Goal: Task Accomplishment & Management: Manage account settings

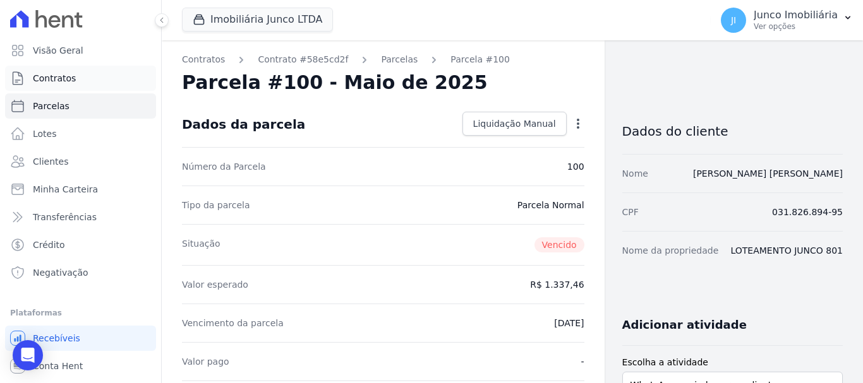
scroll to position [316, 0]
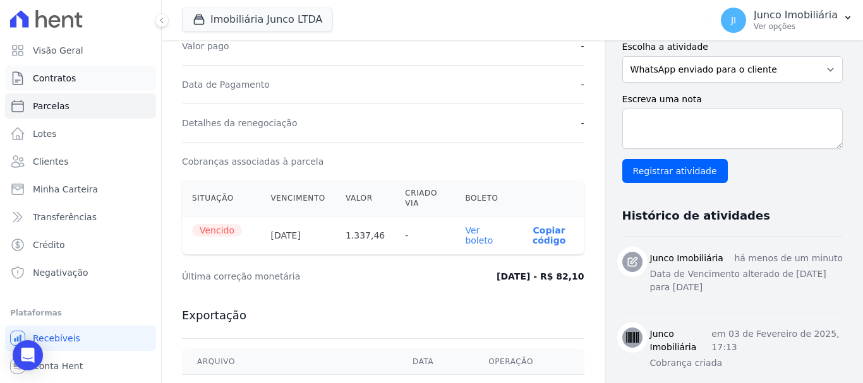
click at [59, 74] on span "Contratos" at bounding box center [54, 78] width 43 height 13
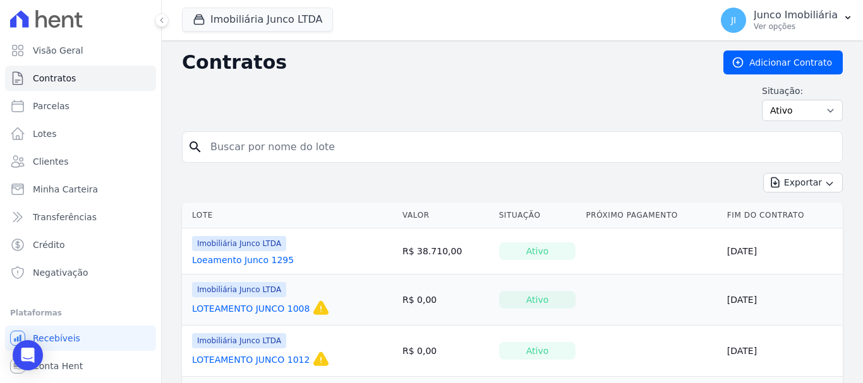
click at [265, 146] on input "search" at bounding box center [520, 147] width 634 height 25
type input "856"
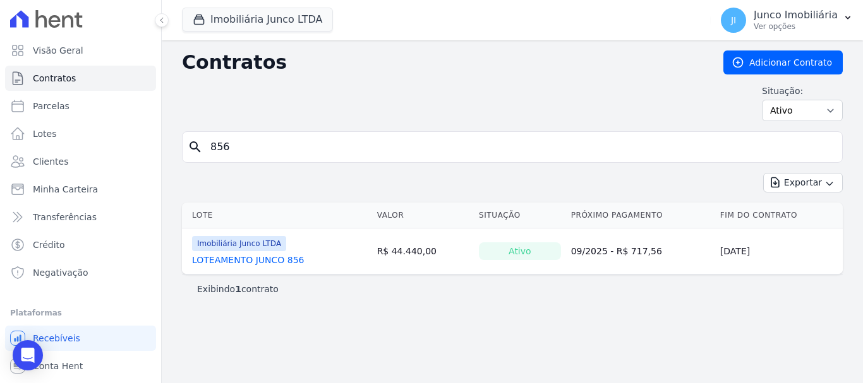
click at [267, 260] on link "LOTEAMENTO JUNCO 856" at bounding box center [248, 260] width 112 height 13
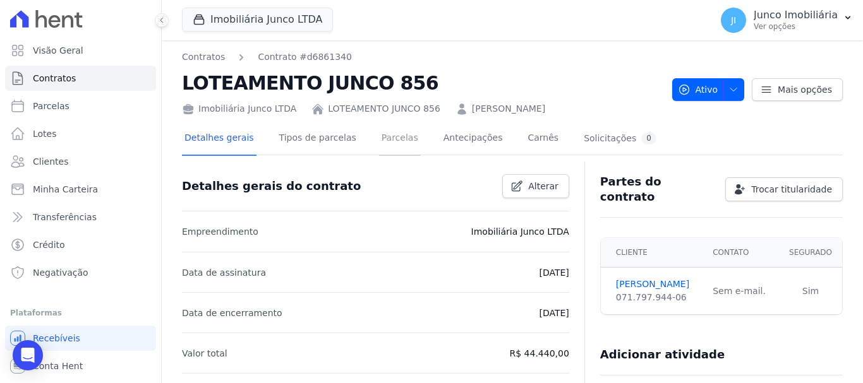
click at [379, 138] on link "Parcelas" at bounding box center [400, 139] width 42 height 33
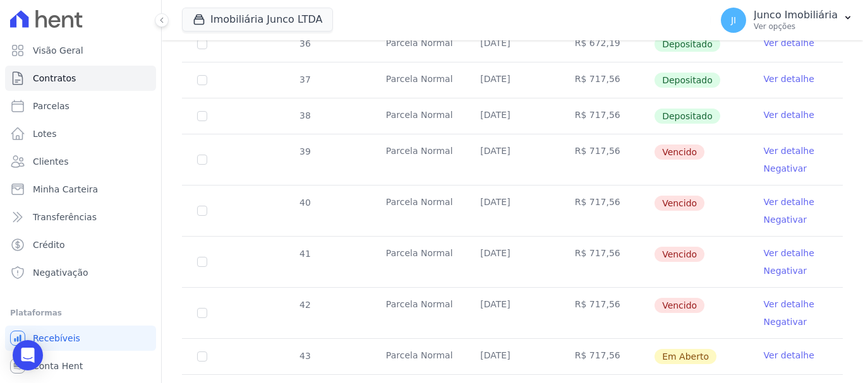
scroll to position [379, 0]
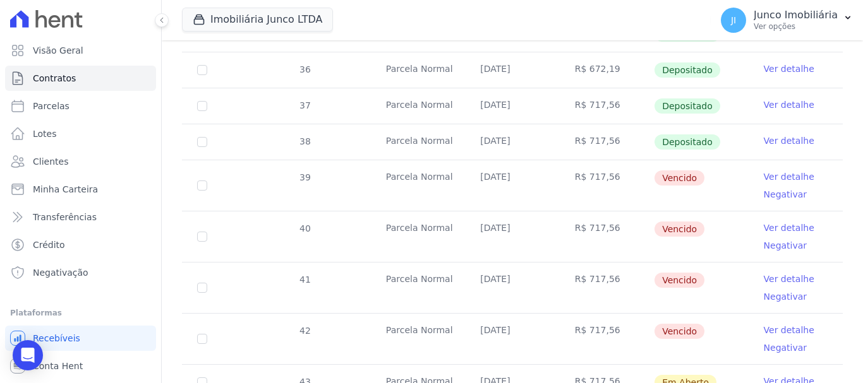
click at [784, 171] on link "Ver detalhe" at bounding box center [789, 177] width 51 height 13
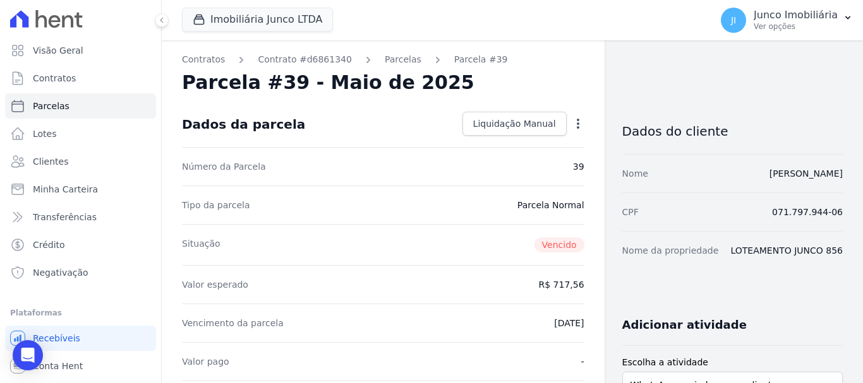
click at [577, 124] on icon "button" at bounding box center [578, 124] width 3 height 10
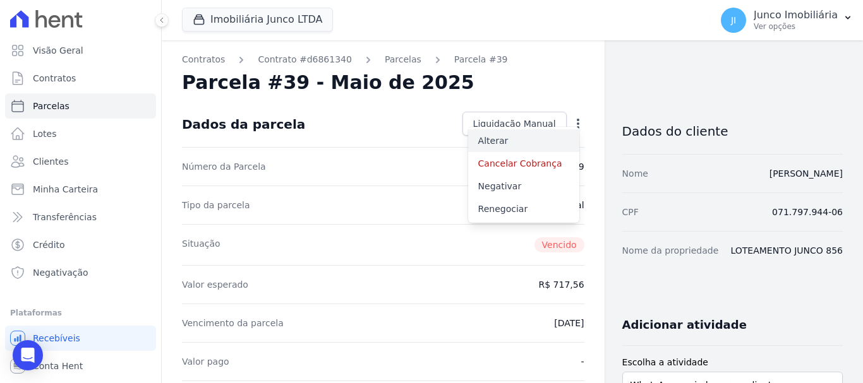
click at [486, 140] on link "Alterar" at bounding box center [523, 140] width 111 height 23
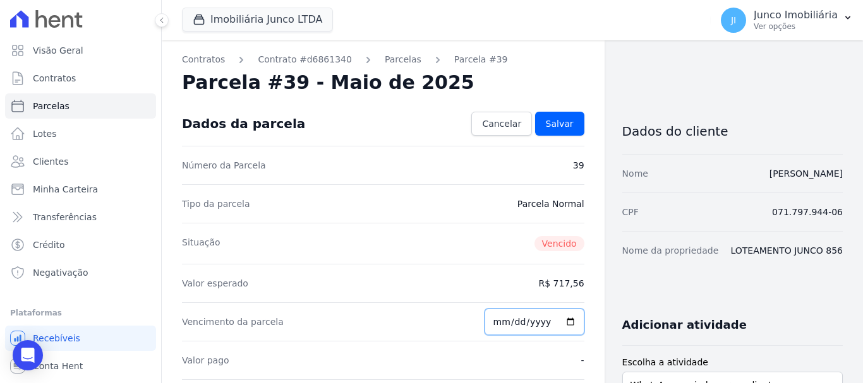
click at [561, 316] on input "2025-05-10" at bounding box center [534, 322] width 100 height 27
type input "[DATE]"
click at [560, 124] on span "Salvar" at bounding box center [560, 123] width 28 height 13
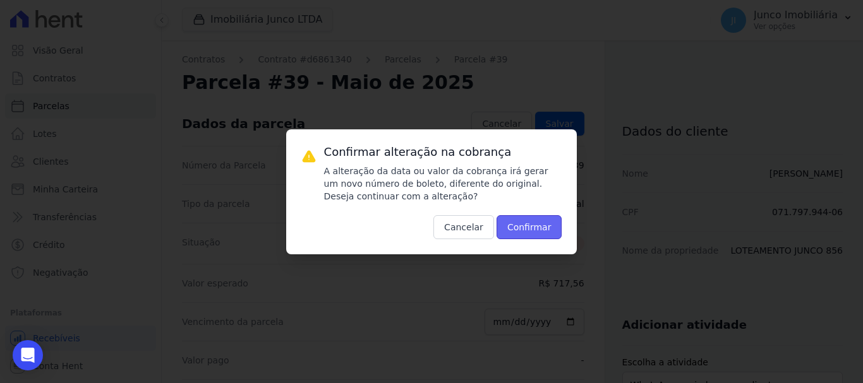
click at [541, 231] on button "Confirmar" at bounding box center [529, 227] width 66 height 24
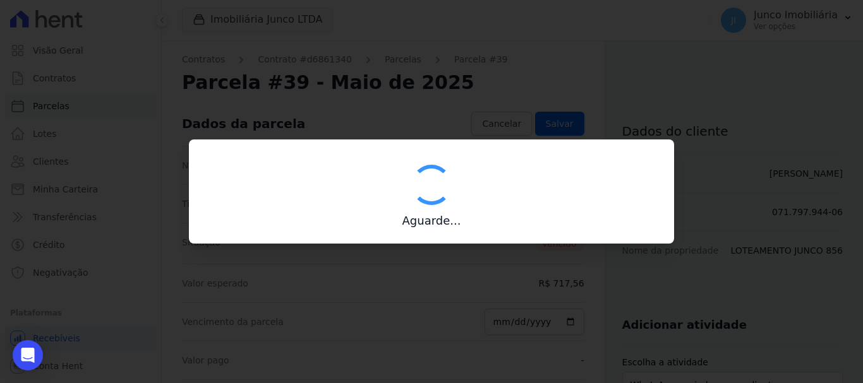
type input "00190000090335103300000547778175110770000071756"
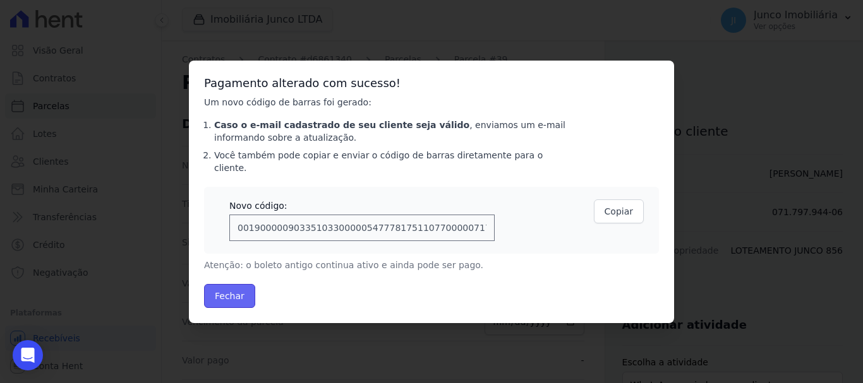
click at [224, 298] on button "Fechar" at bounding box center [229, 296] width 51 height 24
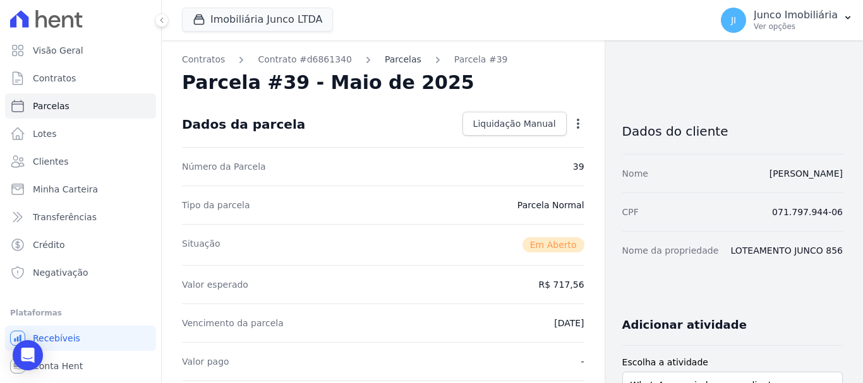
click at [385, 62] on link "Parcelas" at bounding box center [403, 59] width 37 height 13
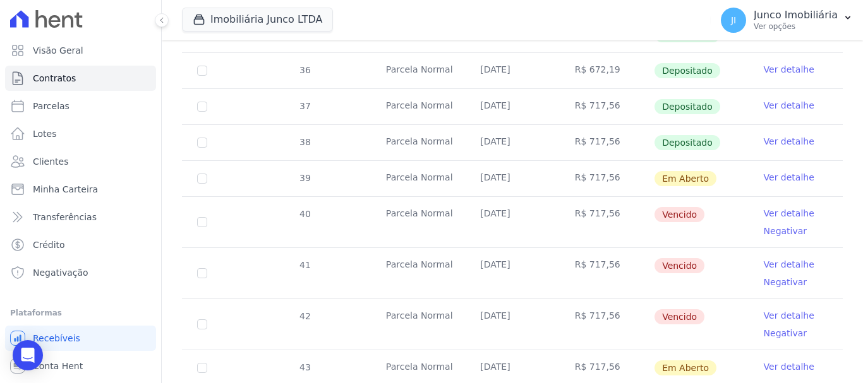
scroll to position [379, 0]
click at [767, 207] on link "Ver detalhe" at bounding box center [789, 213] width 51 height 13
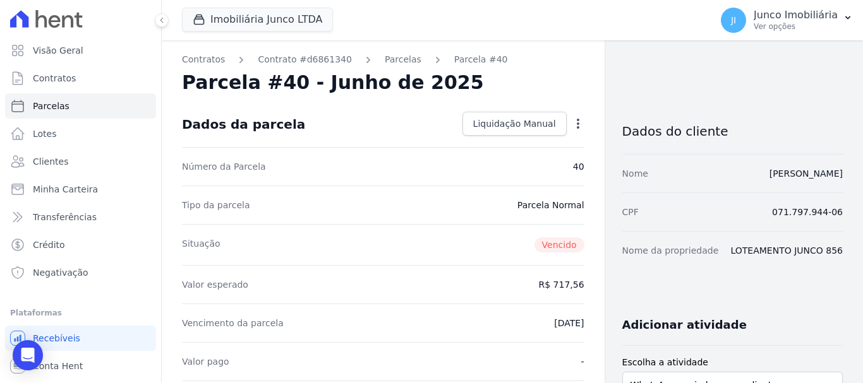
click at [572, 125] on icon "button" at bounding box center [578, 123] width 13 height 13
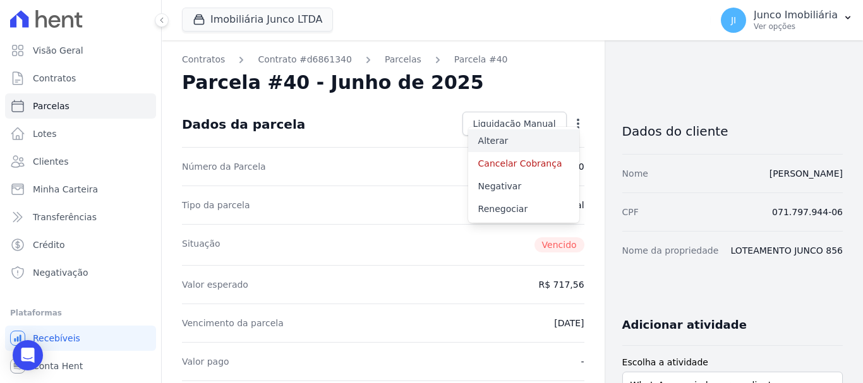
click at [489, 145] on link "Alterar" at bounding box center [523, 140] width 111 height 23
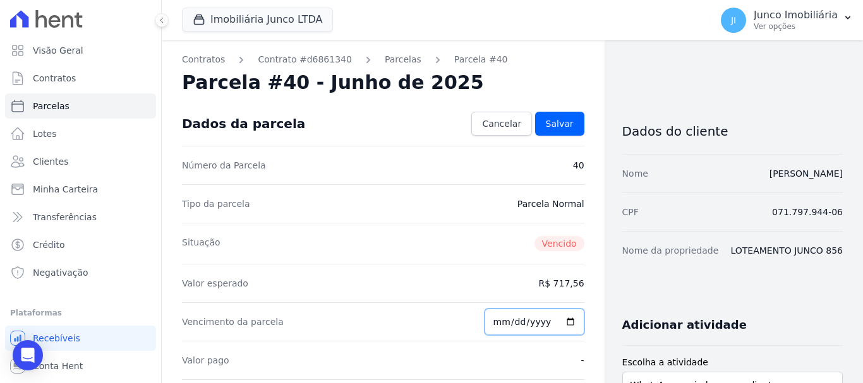
click at [564, 321] on input "2025-06-10" at bounding box center [534, 322] width 100 height 27
type input "2025-09-01"
click at [549, 123] on span "Salvar" at bounding box center [560, 123] width 28 height 13
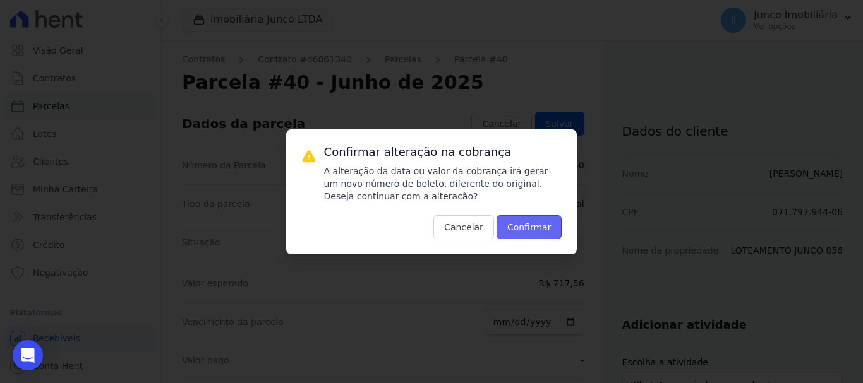
click at [539, 225] on button "Confirmar" at bounding box center [529, 227] width 66 height 24
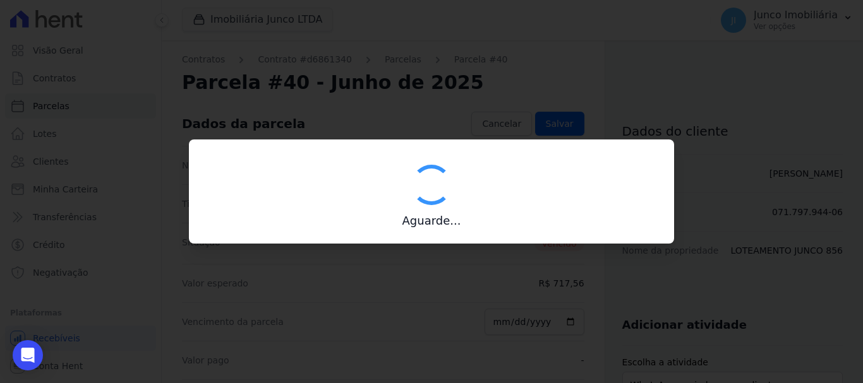
type input "00190000090335103300000547779173411080000071756"
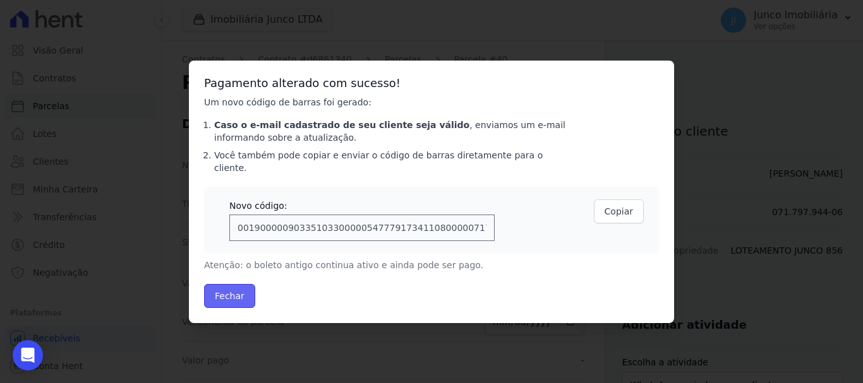
click at [232, 291] on button "Fechar" at bounding box center [229, 296] width 51 height 24
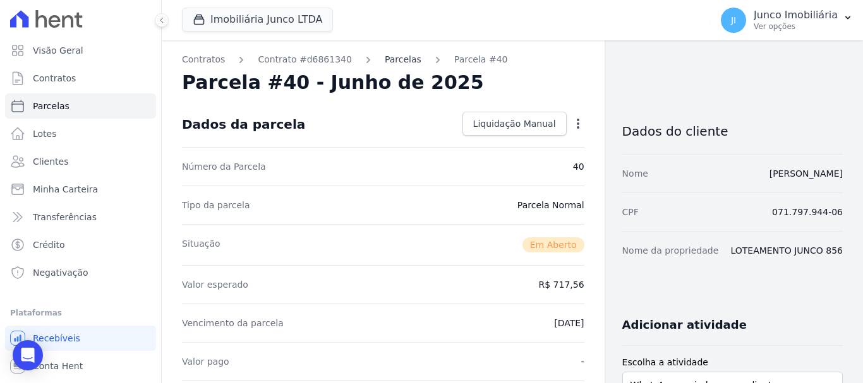
click at [388, 63] on link "Parcelas" at bounding box center [403, 59] width 37 height 13
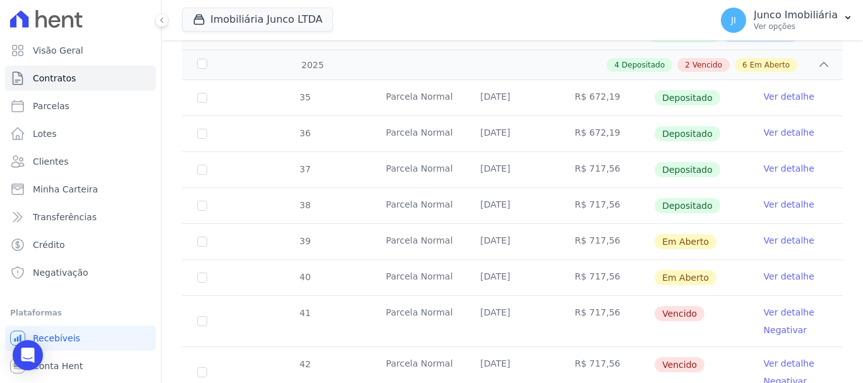
scroll to position [316, 0]
click at [776, 306] on link "Ver detalhe" at bounding box center [789, 312] width 51 height 13
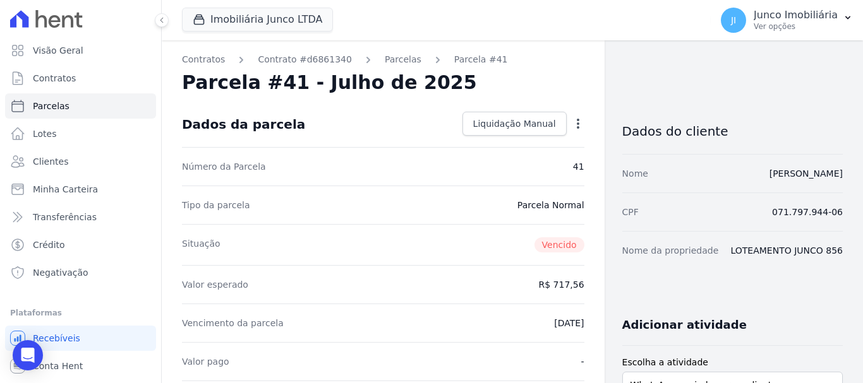
click at [574, 123] on icon "button" at bounding box center [578, 123] width 13 height 13
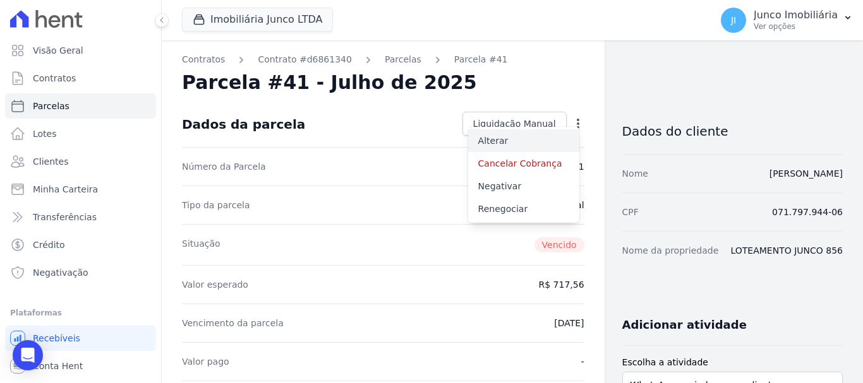
click at [493, 141] on link "Alterar" at bounding box center [523, 140] width 111 height 23
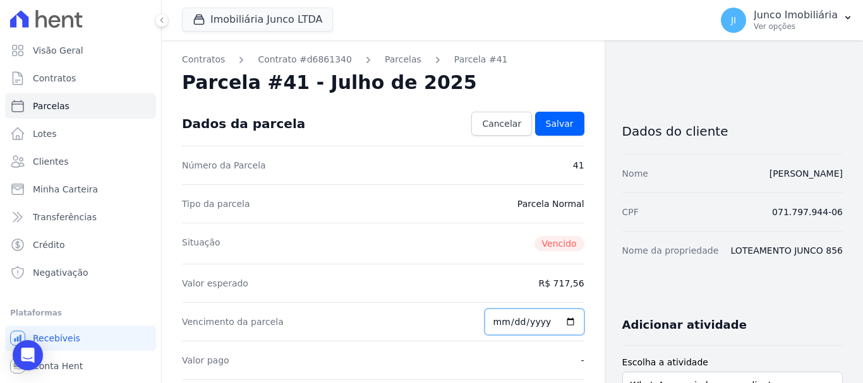
click at [563, 321] on input "2025-07-10" at bounding box center [534, 322] width 100 height 27
type input "[DATE]"
click at [548, 123] on span "Salvar" at bounding box center [560, 123] width 28 height 13
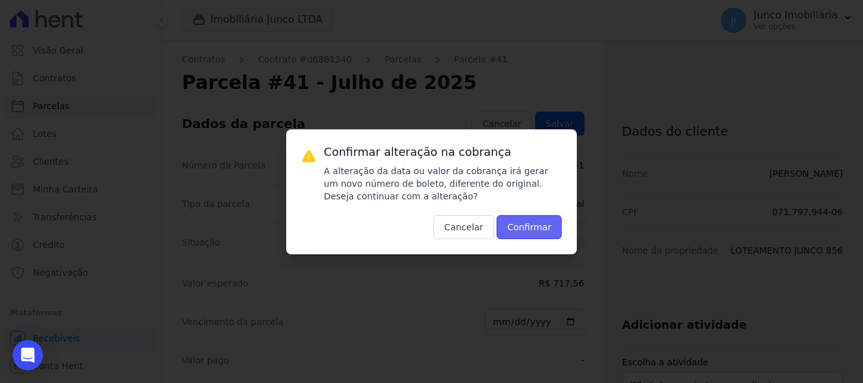
click at [538, 224] on button "Confirmar" at bounding box center [529, 227] width 66 height 24
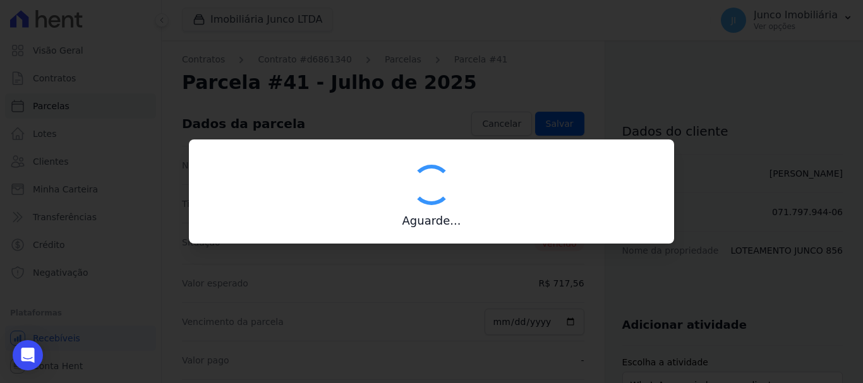
type input "00190000090335103300000547771170711380000071756"
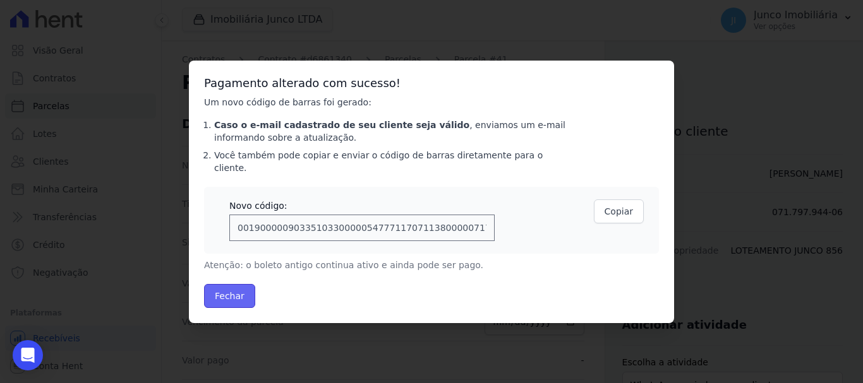
click at [234, 288] on button "Fechar" at bounding box center [229, 296] width 51 height 24
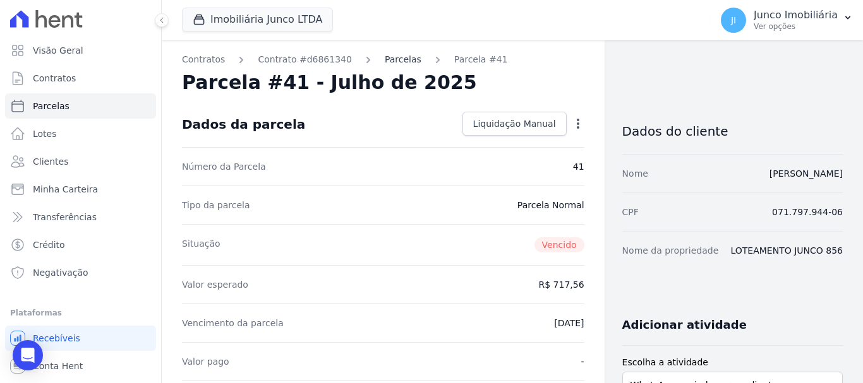
click at [385, 60] on link "Parcelas" at bounding box center [403, 59] width 37 height 13
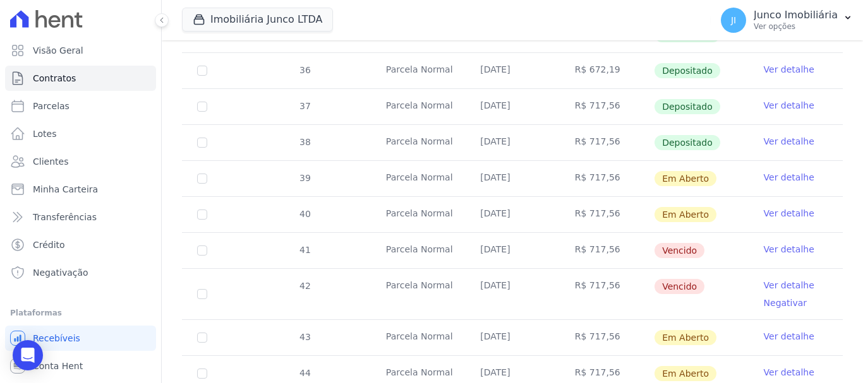
scroll to position [379, 0]
click at [779, 243] on link "Ver detalhe" at bounding box center [789, 249] width 51 height 13
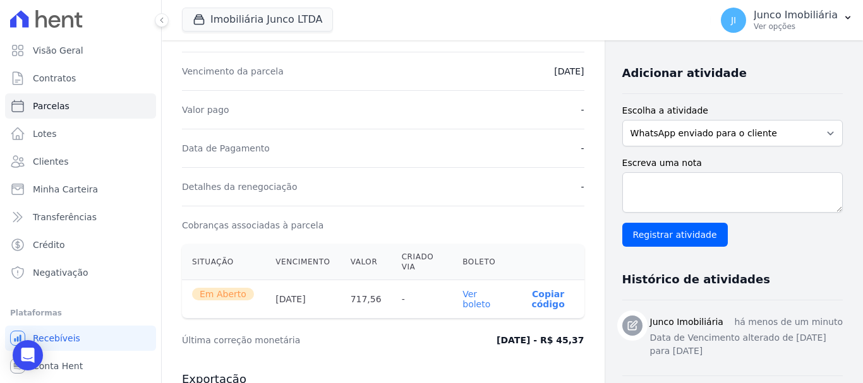
scroll to position [253, 0]
click at [465, 304] on link "Ver boleto" at bounding box center [476, 299] width 28 height 20
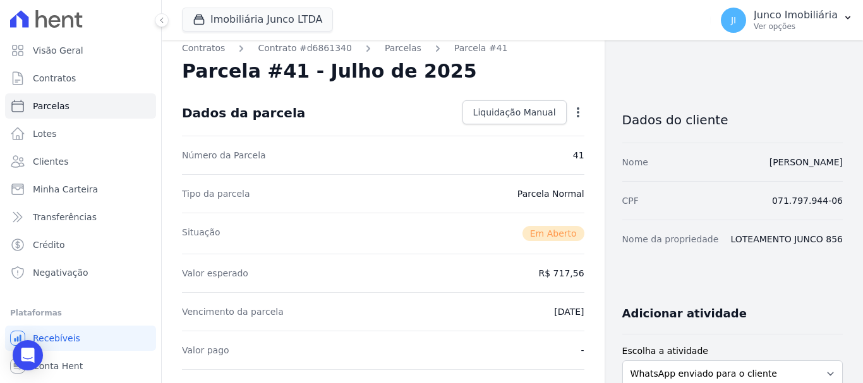
scroll to position [0, 0]
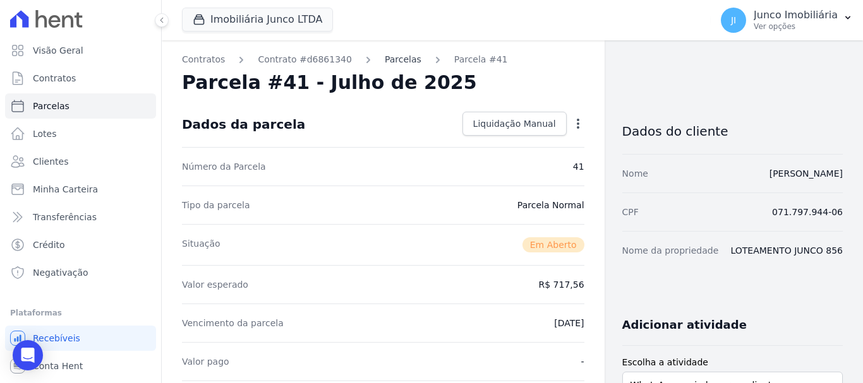
click at [385, 63] on link "Parcelas" at bounding box center [403, 59] width 37 height 13
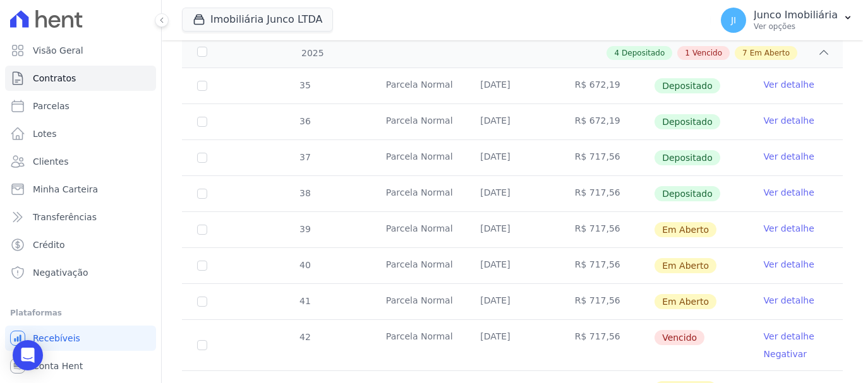
scroll to position [442, 0]
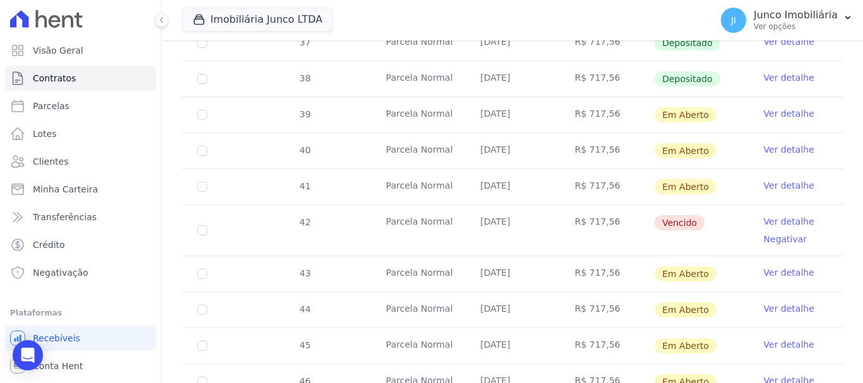
click at [781, 215] on link "Ver detalhe" at bounding box center [789, 221] width 51 height 13
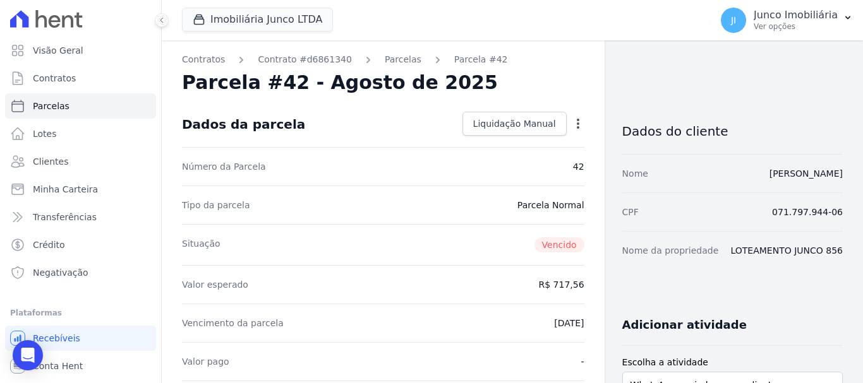
click at [572, 118] on icon "button" at bounding box center [578, 123] width 13 height 13
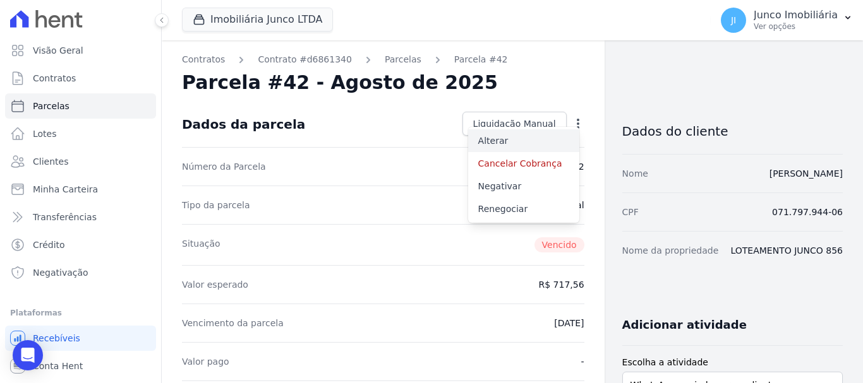
click at [491, 141] on link "Alterar" at bounding box center [523, 140] width 111 height 23
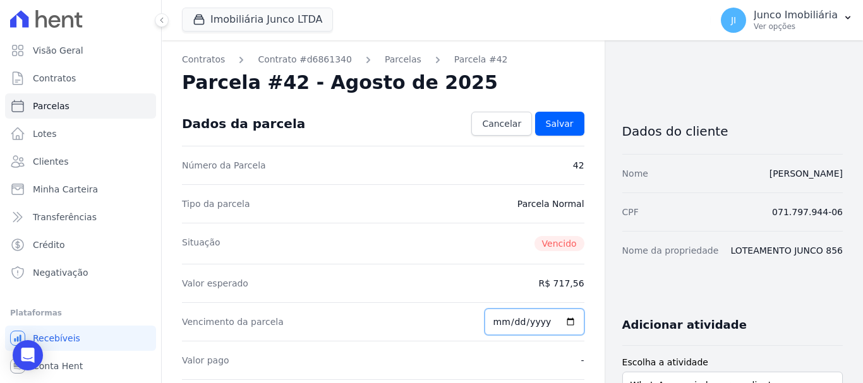
click at [565, 325] on input "2025-08-10" at bounding box center [534, 322] width 100 height 27
type input "[DATE]"
click at [556, 120] on span "Salvar" at bounding box center [560, 123] width 28 height 13
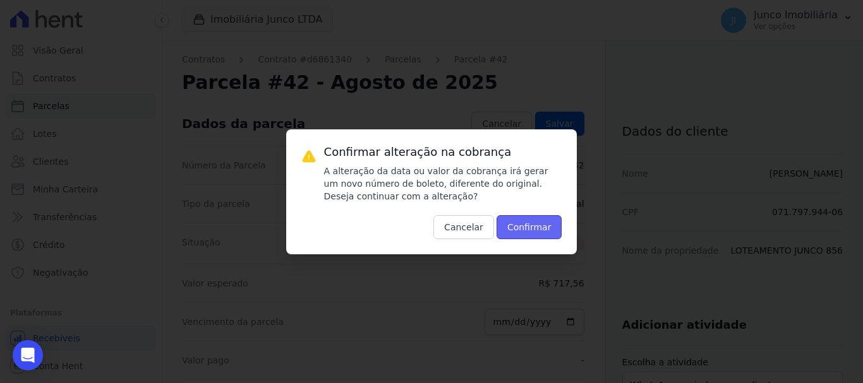
click at [546, 224] on button "Confirmar" at bounding box center [529, 227] width 66 height 24
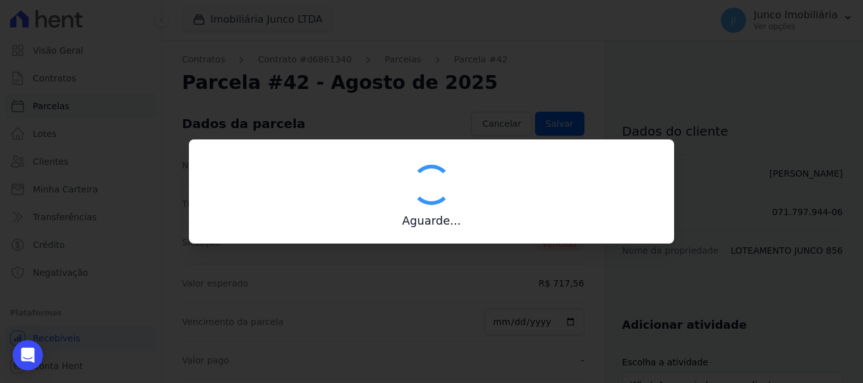
type input "00190000090335103300000547772178211690000071756"
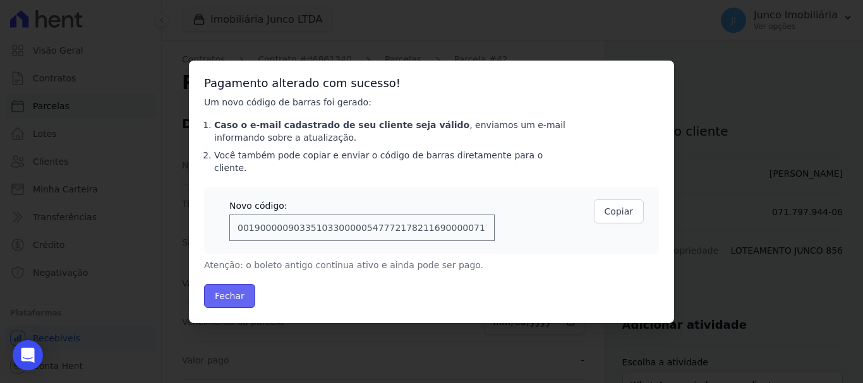
click at [239, 292] on button "Fechar" at bounding box center [229, 296] width 51 height 24
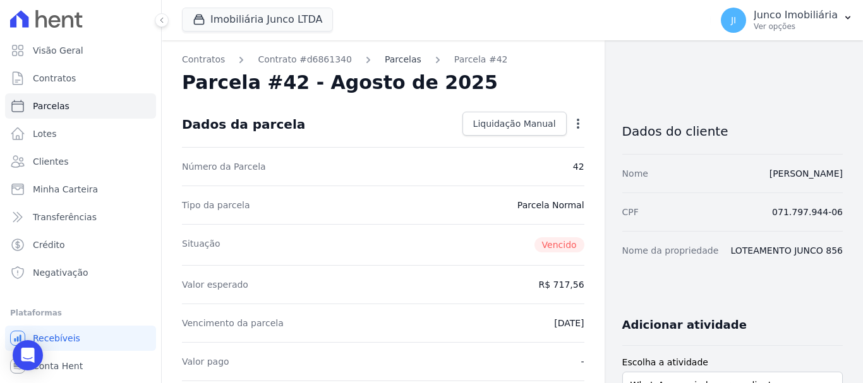
click at [386, 55] on link "Parcelas" at bounding box center [403, 59] width 37 height 13
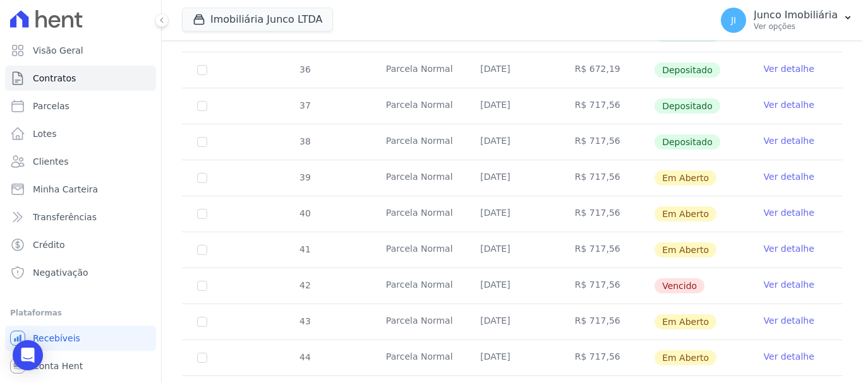
scroll to position [505, 0]
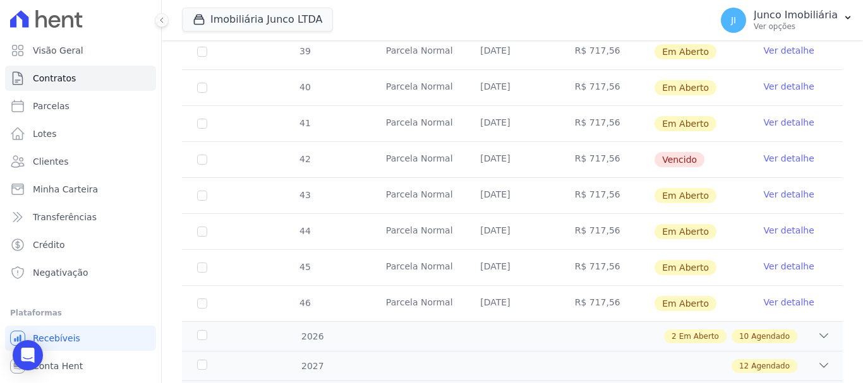
click at [778, 152] on link "Ver detalhe" at bounding box center [789, 158] width 51 height 13
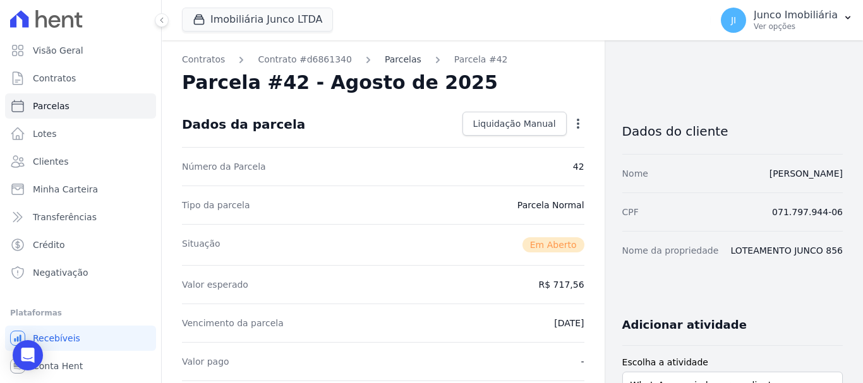
click at [388, 58] on link "Parcelas" at bounding box center [403, 59] width 37 height 13
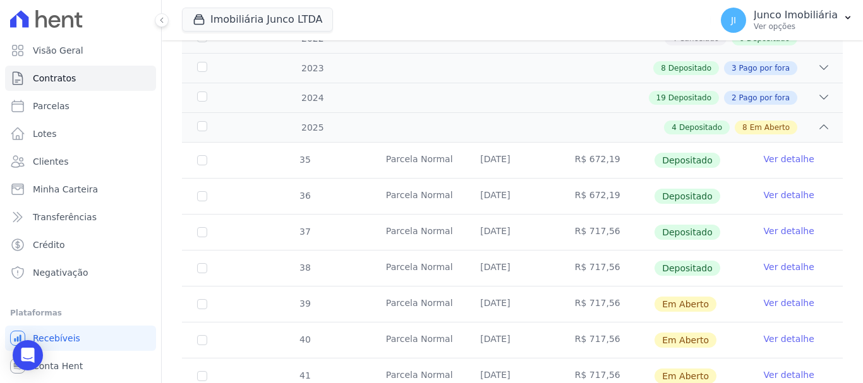
scroll to position [442, 0]
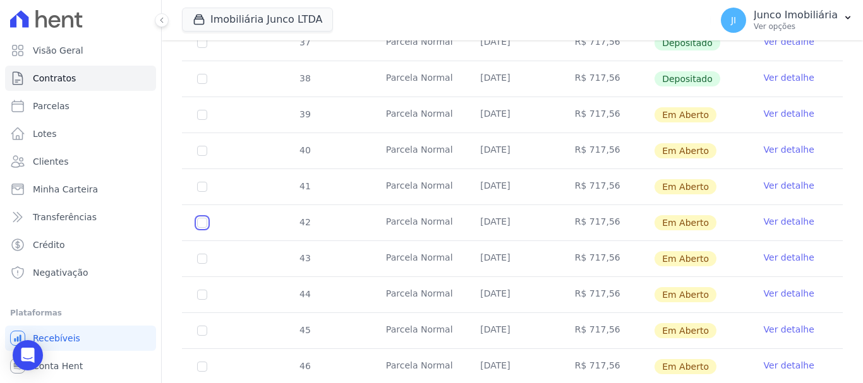
click at [202, 120] on input "checkbox" at bounding box center [202, 115] width 10 height 10
checkbox input "true"
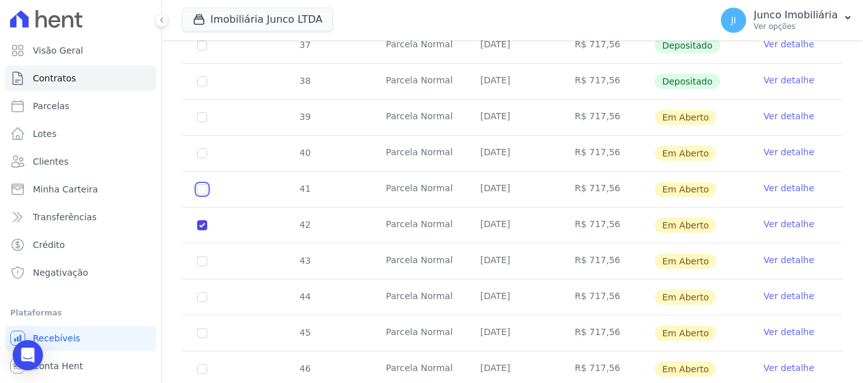
click at [201, 123] on input "checkbox" at bounding box center [202, 117] width 10 height 10
checkbox input "true"
click at [201, 123] on input "checkbox" at bounding box center [202, 117] width 10 height 10
checkbox input "true"
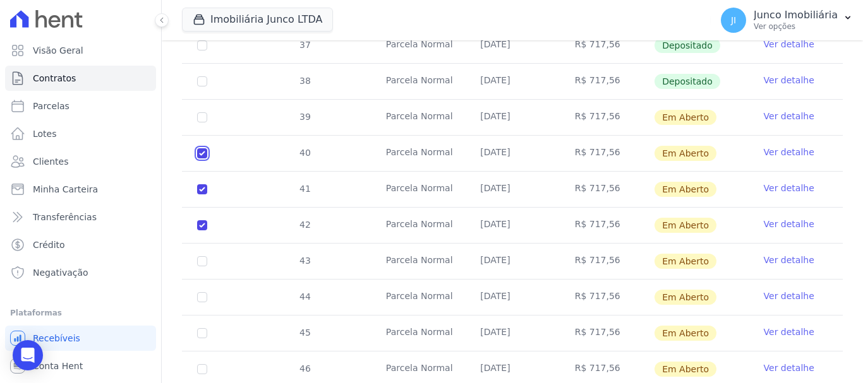
checkbox input "true"
click at [201, 112] on input "checkbox" at bounding box center [202, 117] width 10 height 10
checkbox input "true"
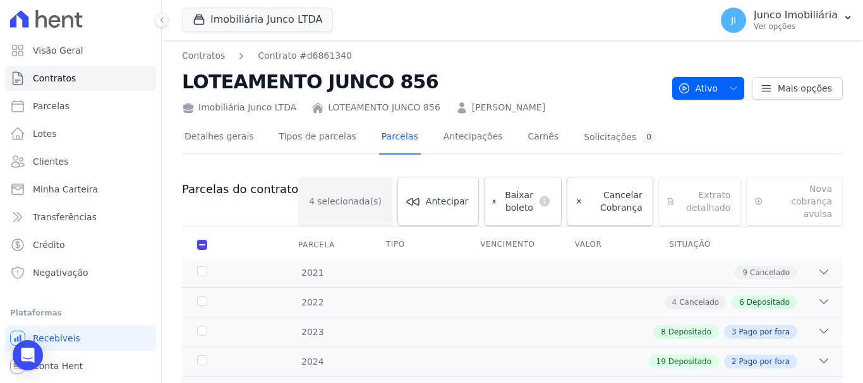
scroll to position [0, 0]
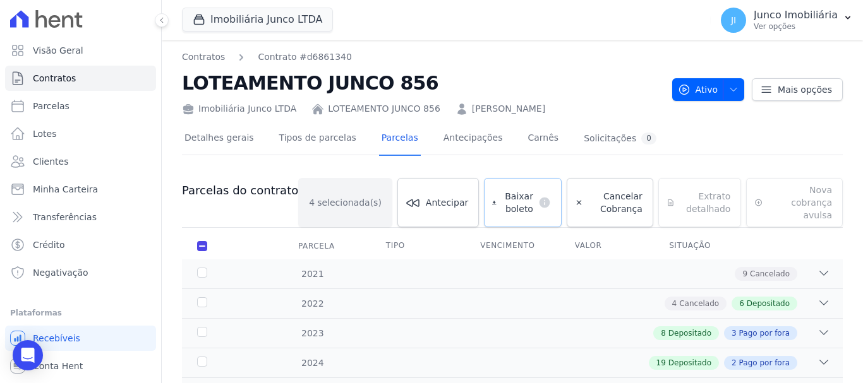
click at [505, 191] on span "Baixar boleto" at bounding box center [517, 202] width 32 height 25
click at [96, 75] on link "Contratos" at bounding box center [80, 78] width 151 height 25
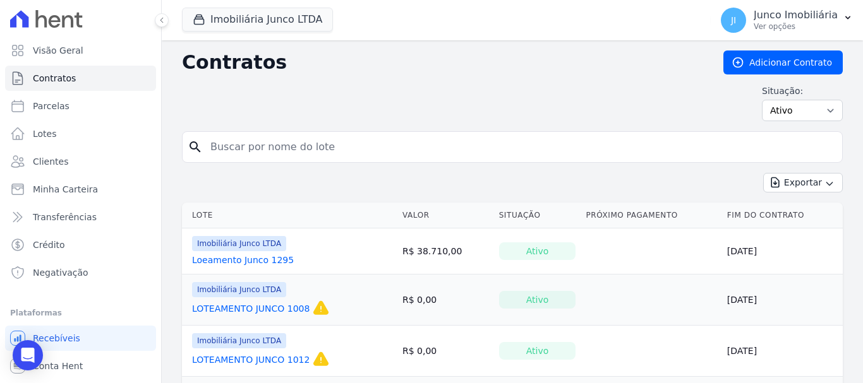
click at [307, 151] on input "search" at bounding box center [520, 147] width 634 height 25
type input "949"
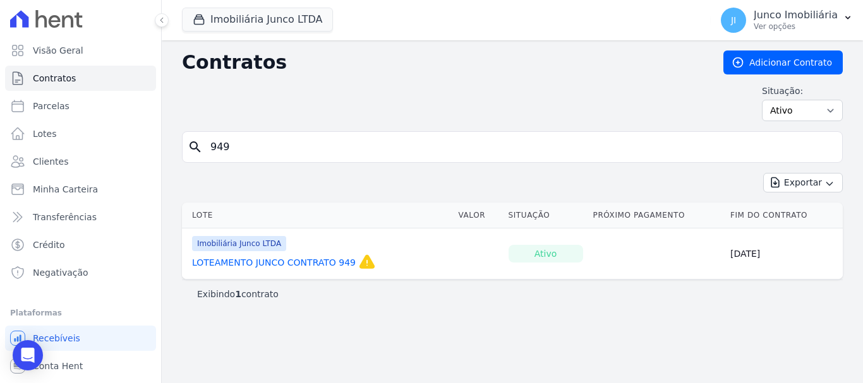
click at [334, 262] on link "LOTEAMENTO JUNCO CONTRATO 949" at bounding box center [274, 262] width 164 height 13
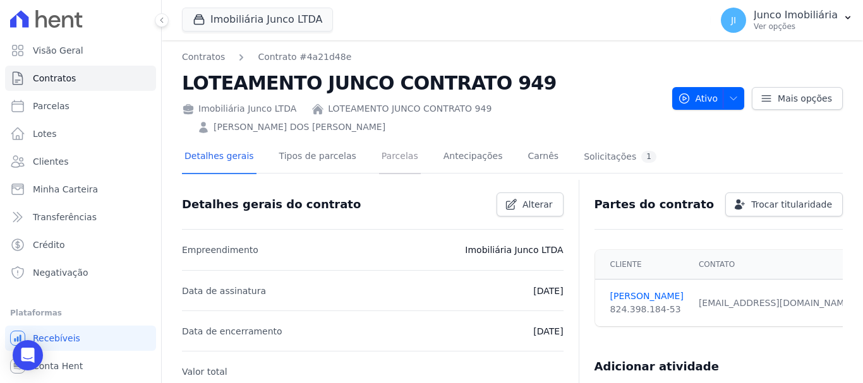
click at [379, 141] on link "Parcelas" at bounding box center [400, 157] width 42 height 33
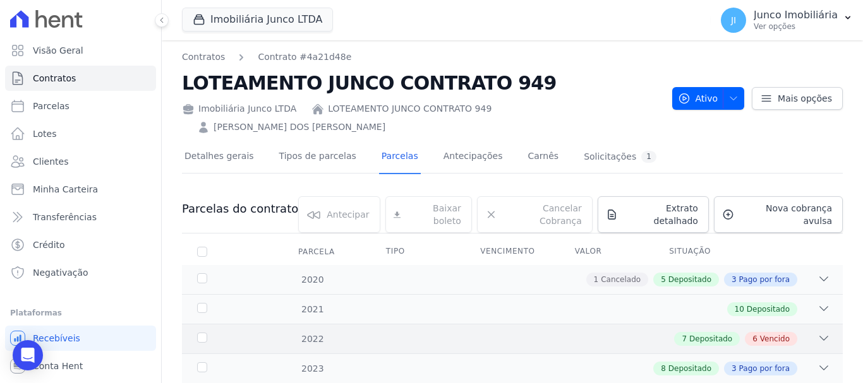
click at [769, 333] on span "Vencido" at bounding box center [775, 338] width 30 height 11
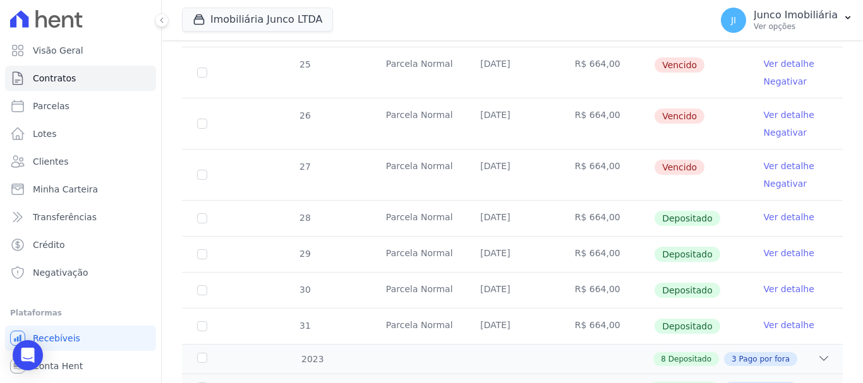
scroll to position [758, 0]
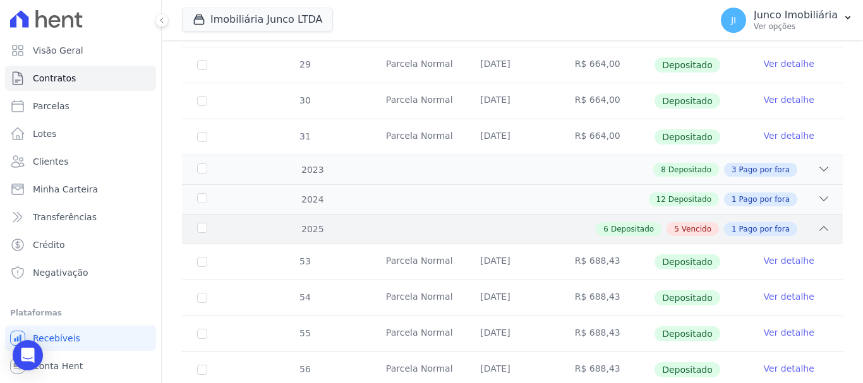
click at [692, 224] on span "Vencido" at bounding box center [696, 229] width 30 height 11
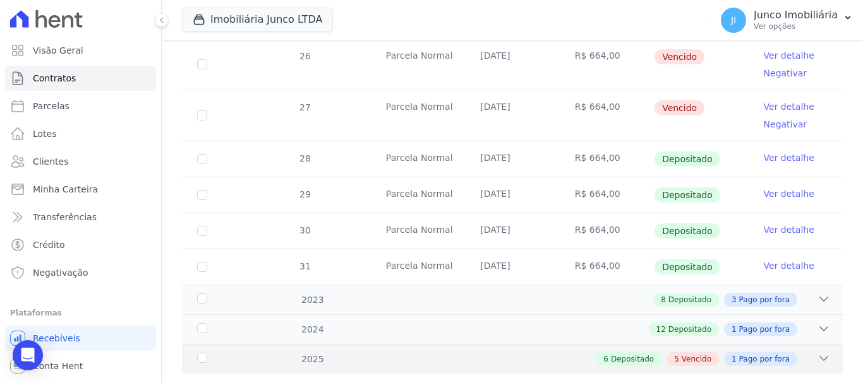
click at [692, 354] on span "Vencido" at bounding box center [696, 359] width 30 height 11
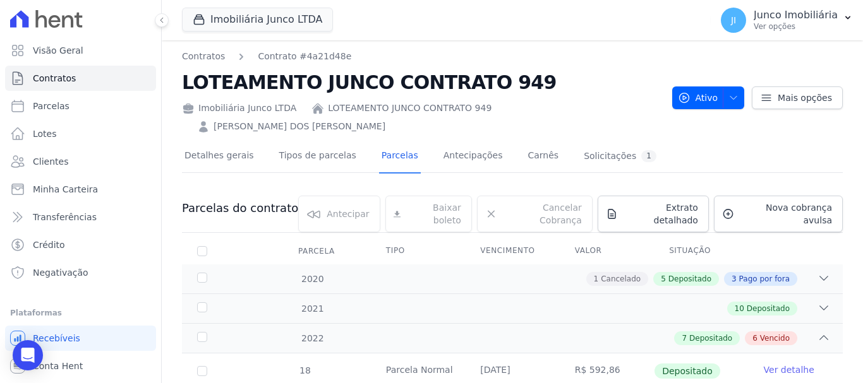
scroll to position [0, 0]
click at [797, 202] on span "Nova cobrança avulsa" at bounding box center [785, 214] width 93 height 25
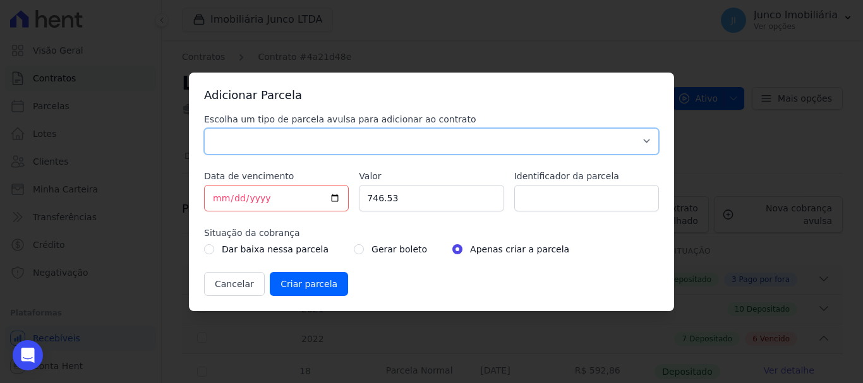
drag, startPoint x: 385, startPoint y: 142, endPoint x: 349, endPoint y: 153, distance: 37.6
click at [385, 142] on select "Parcela Normal Sinal Caução Intercalada Chaves Pré Chaves Pós Chaves Taxas Quit…" at bounding box center [431, 141] width 455 height 27
select select "standard"
click at [204, 128] on select "Parcela Normal Sinal Caução Intercalada Chaves Pré Chaves Pós Chaves Taxas Quit…" at bounding box center [431, 141] width 455 height 27
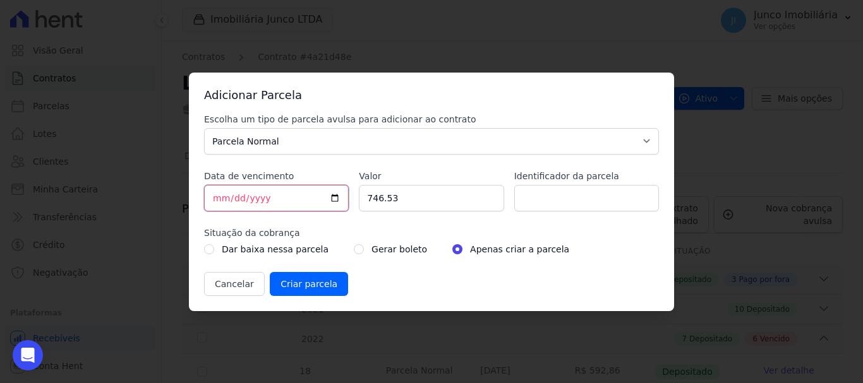
click at [337, 200] on input "[DATE]" at bounding box center [276, 198] width 145 height 27
type input "[DATE]"
drag, startPoint x: 407, startPoint y: 203, endPoint x: 335, endPoint y: 205, distance: 72.7
click at [335, 205] on div "Escolha um tipo de parcela avulsa para adicionar ao contrato Parcela Normal Sin…" at bounding box center [431, 204] width 455 height 183
type input "708.43"
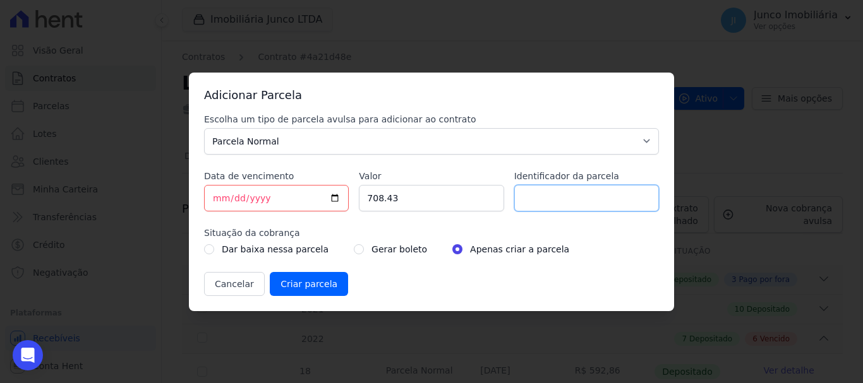
click at [523, 197] on input "Identificador da parcela" at bounding box center [586, 198] width 145 height 27
drag, startPoint x: 566, startPoint y: 200, endPoint x: 655, endPoint y: 192, distance: 89.4
click at [655, 192] on input "949 Venct [DATE] e [DATE]" at bounding box center [586, 198] width 145 height 27
click at [574, 200] on input "949 Venct 15/2/25" at bounding box center [586, 198] width 145 height 27
type input "949 Venc. 15/02/25"
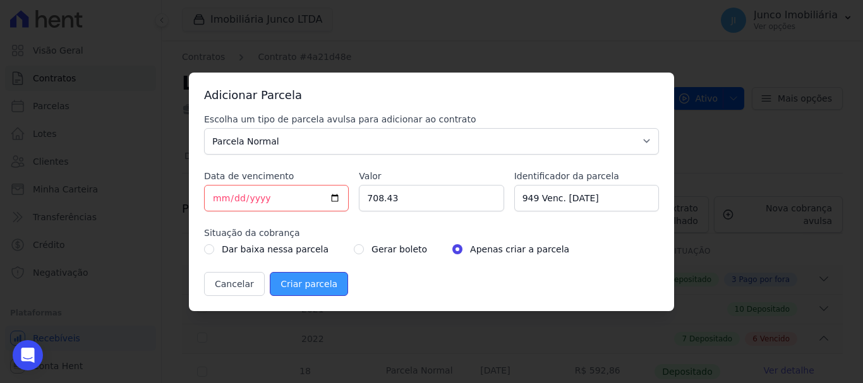
click at [312, 287] on input "Criar parcela" at bounding box center [309, 284] width 78 height 24
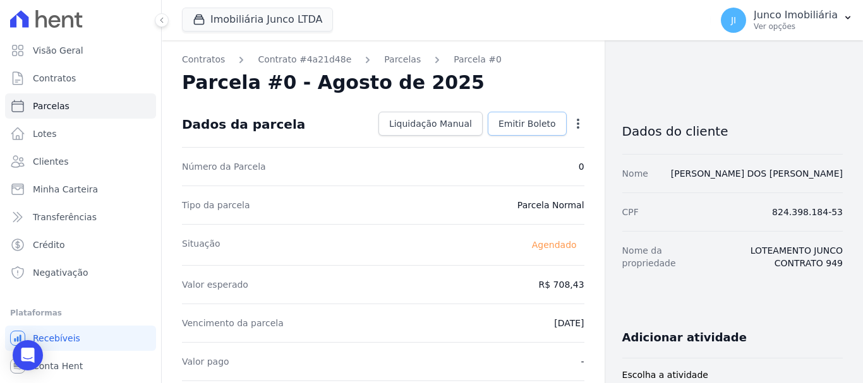
click at [537, 114] on link "Emitir Boleto" at bounding box center [527, 124] width 79 height 24
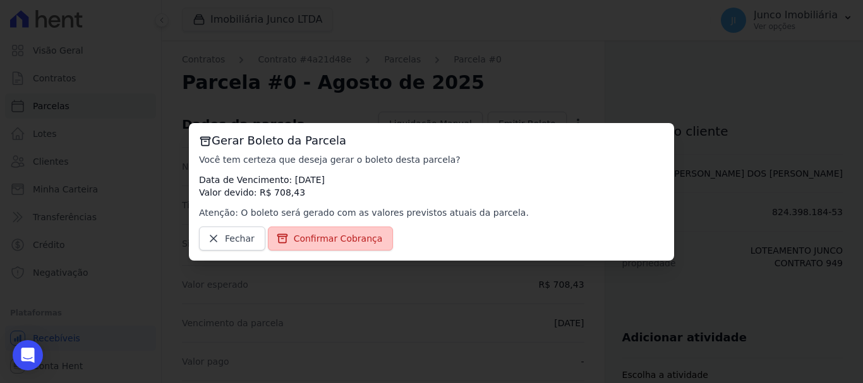
click at [364, 238] on span "Confirmar Cobrança" at bounding box center [338, 238] width 89 height 13
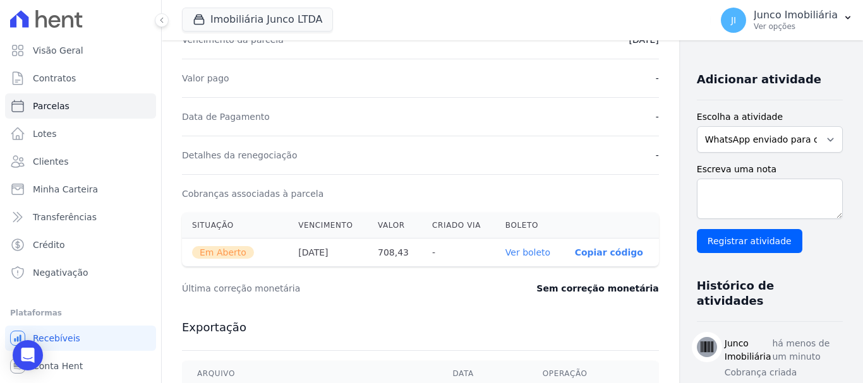
scroll to position [316, 0]
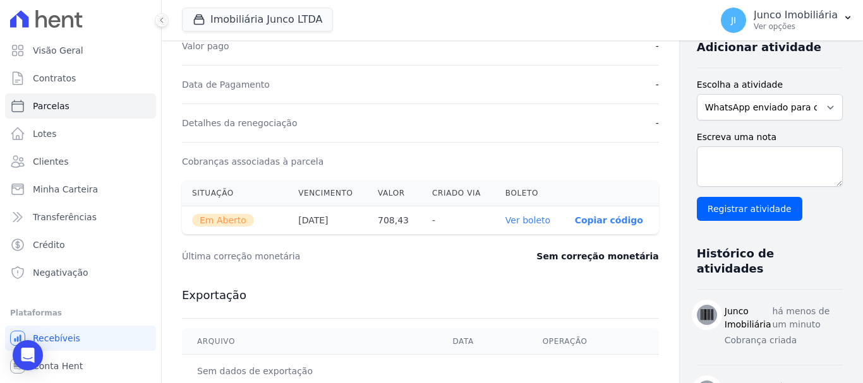
click at [505, 217] on link "Ver boleto" at bounding box center [527, 220] width 45 height 10
click at [64, 76] on span "Contratos" at bounding box center [54, 78] width 43 height 13
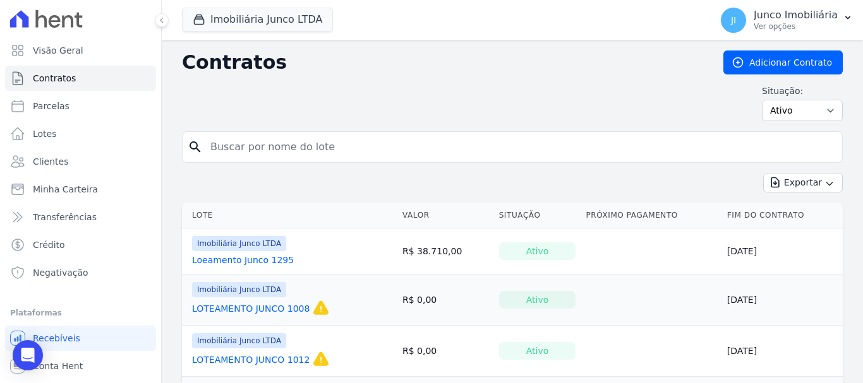
click at [266, 140] on input "search" at bounding box center [520, 147] width 634 height 25
type input "856"
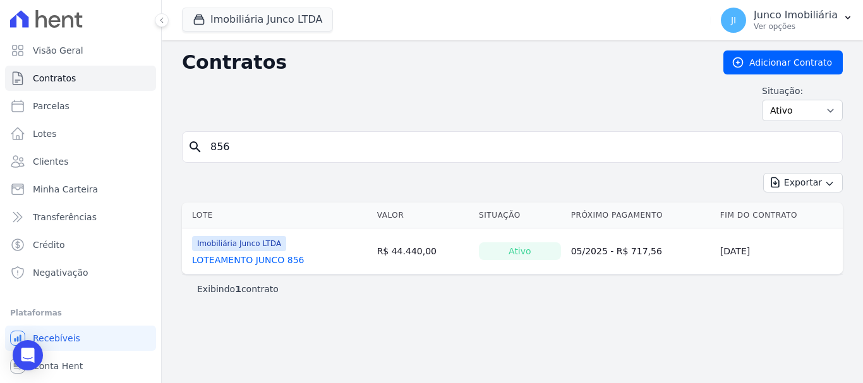
click at [287, 264] on link "LOTEAMENTO JUNCO 856" at bounding box center [248, 260] width 112 height 13
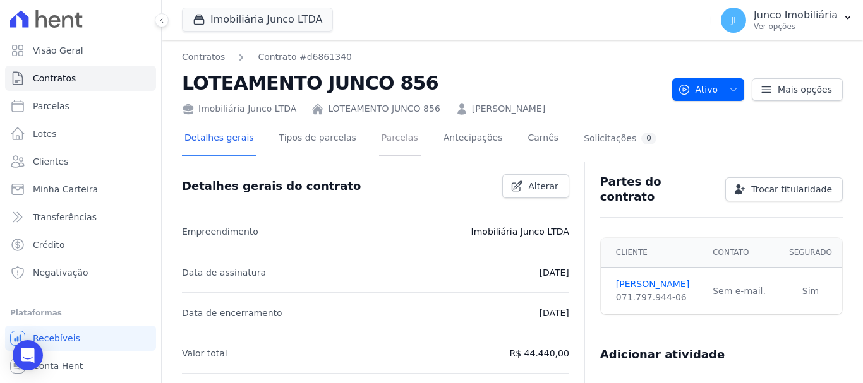
click at [380, 140] on link "Parcelas" at bounding box center [400, 139] width 42 height 33
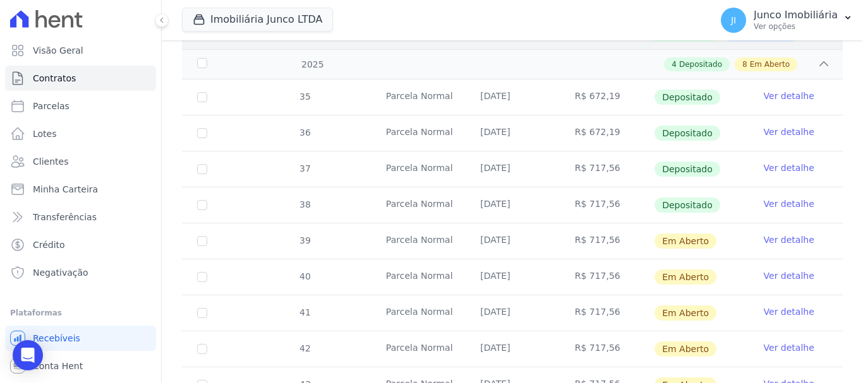
scroll to position [379, 0]
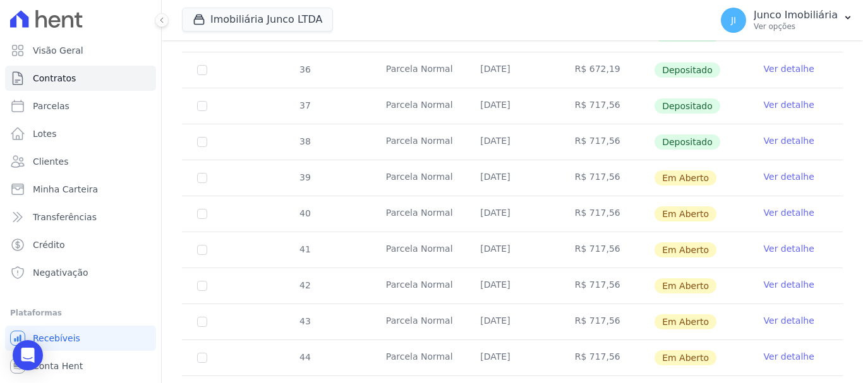
click at [767, 171] on link "Ver detalhe" at bounding box center [789, 177] width 51 height 13
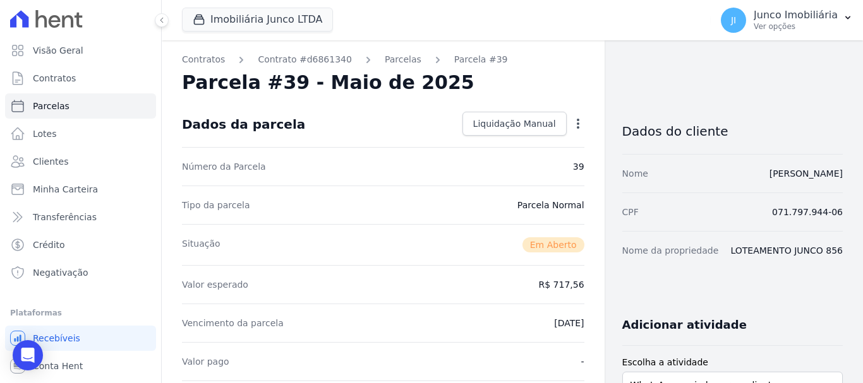
click at [574, 121] on icon "button" at bounding box center [578, 123] width 13 height 13
click at [499, 138] on link "Alterar" at bounding box center [523, 140] width 111 height 23
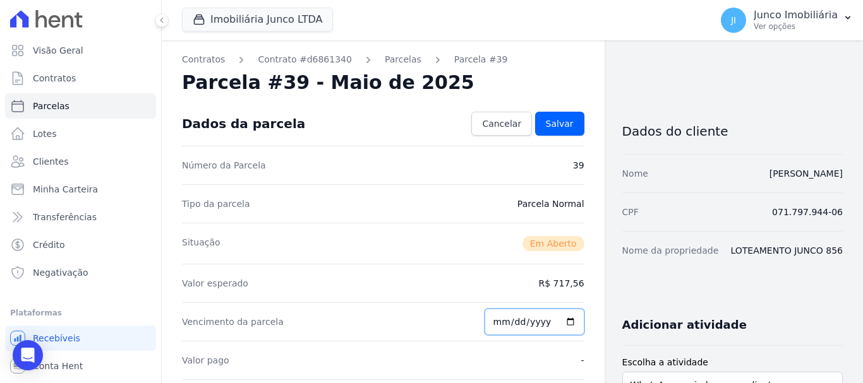
click at [566, 323] on input "[DATE]" at bounding box center [534, 322] width 100 height 27
type input "[DATE]"
click at [550, 120] on span "Salvar" at bounding box center [560, 123] width 28 height 13
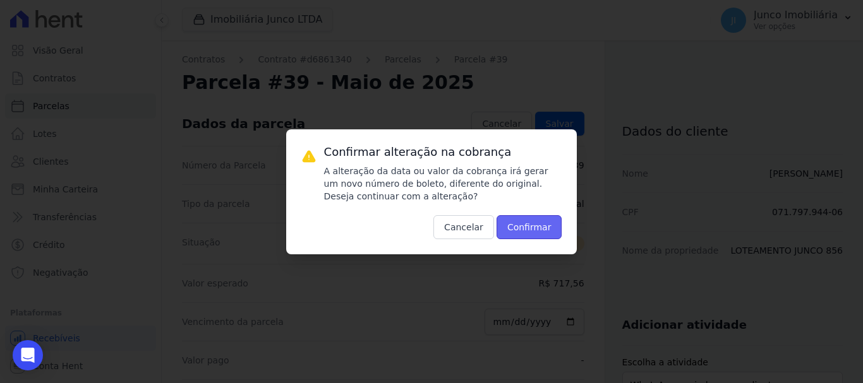
click at [542, 220] on button "Confirmar" at bounding box center [529, 227] width 66 height 24
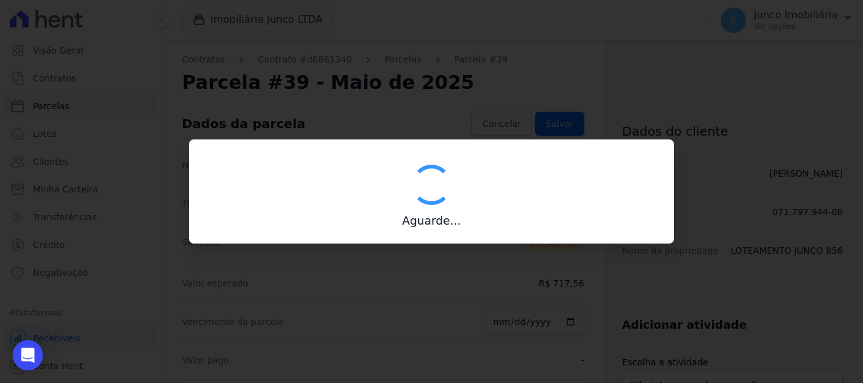
type input "00190000090335103300000547778175110770000071756"
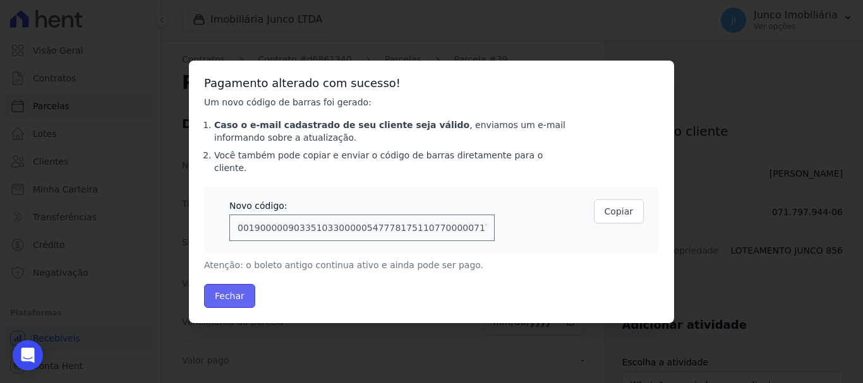
click at [229, 290] on button "Fechar" at bounding box center [229, 296] width 51 height 24
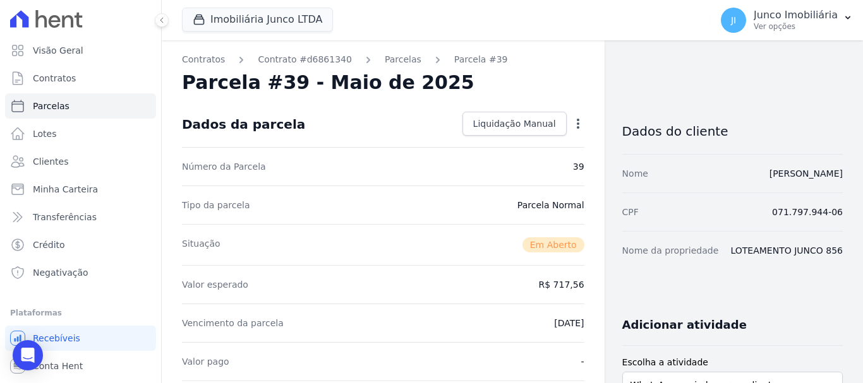
click at [385, 62] on link "Parcelas" at bounding box center [403, 59] width 37 height 13
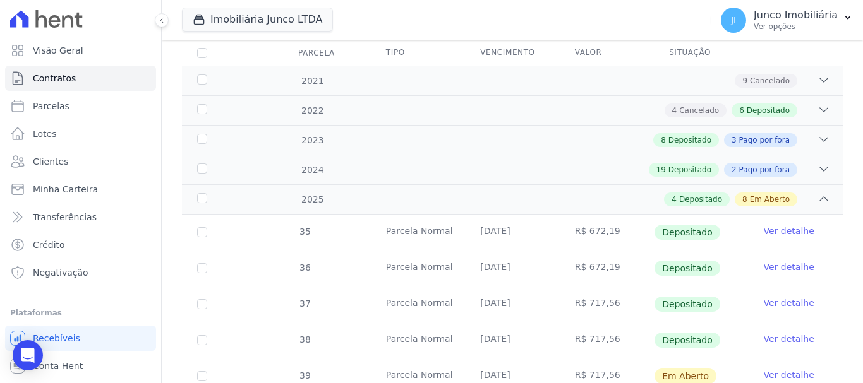
scroll to position [316, 0]
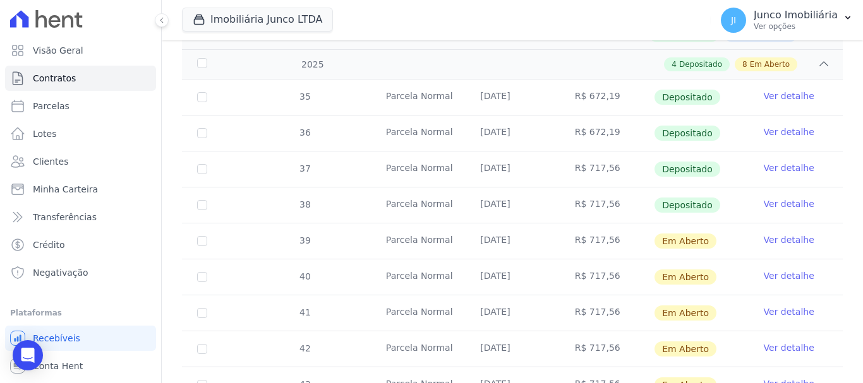
click at [791, 270] on link "Ver detalhe" at bounding box center [789, 276] width 51 height 13
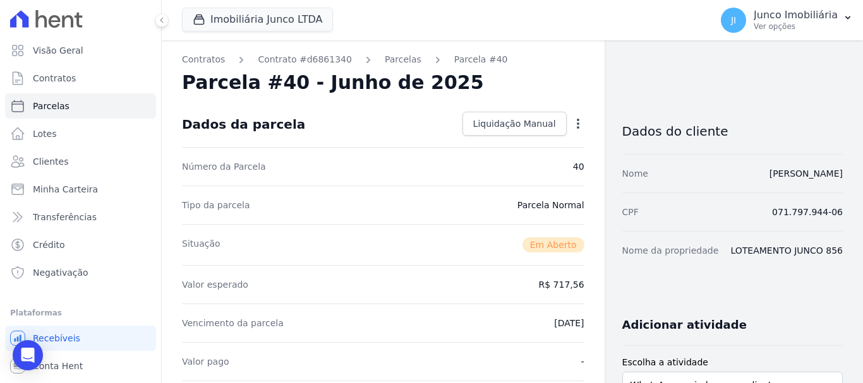
click at [577, 123] on icon "button" at bounding box center [578, 124] width 3 height 10
click at [498, 140] on link "Alterar" at bounding box center [523, 140] width 111 height 23
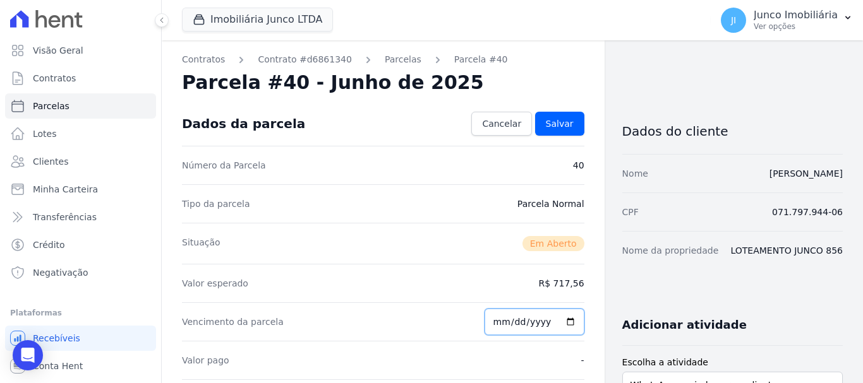
click at [562, 325] on input "[DATE]" at bounding box center [534, 322] width 100 height 27
type input "[DATE]"
click at [563, 122] on span "Salvar" at bounding box center [560, 123] width 28 height 13
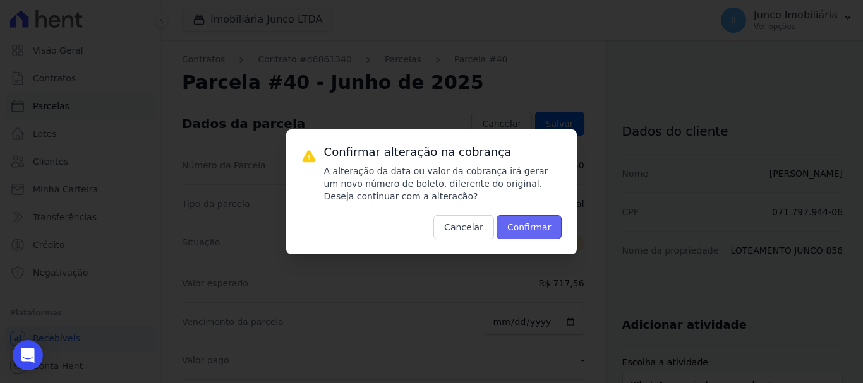
click at [544, 227] on button "Confirmar" at bounding box center [529, 227] width 66 height 24
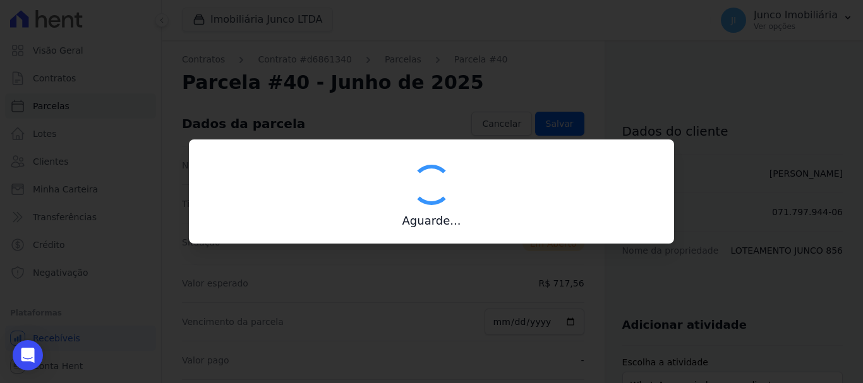
type input "00190000090335103300000547779173411080000071756"
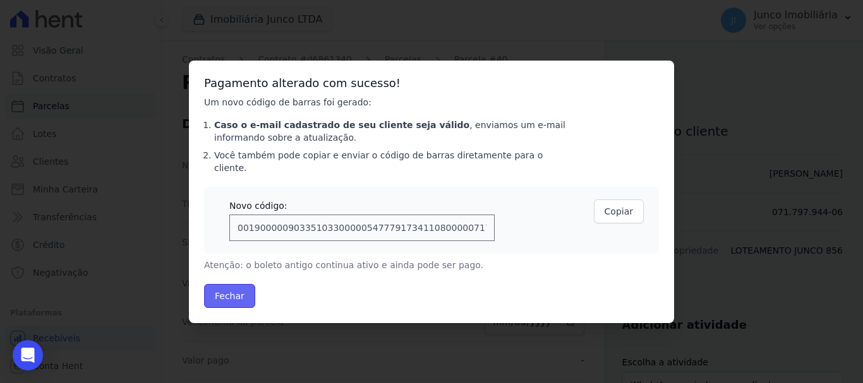
click at [231, 289] on button "Fechar" at bounding box center [229, 296] width 51 height 24
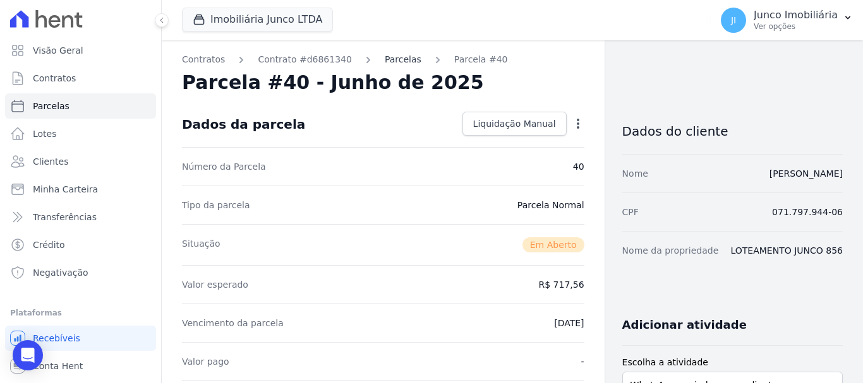
click at [385, 63] on link "Parcelas" at bounding box center [403, 59] width 37 height 13
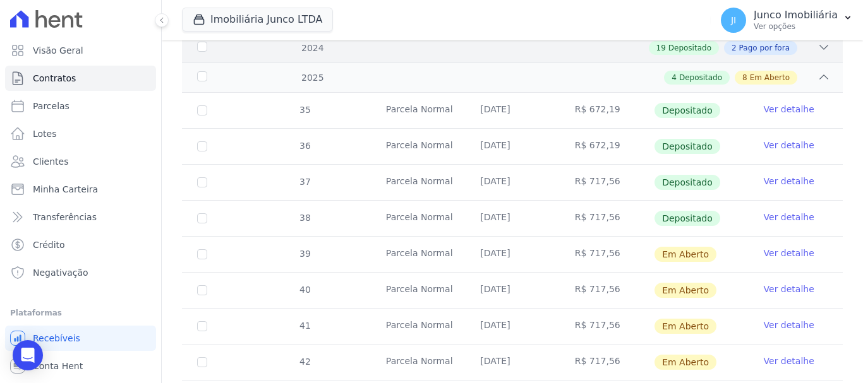
scroll to position [379, 0]
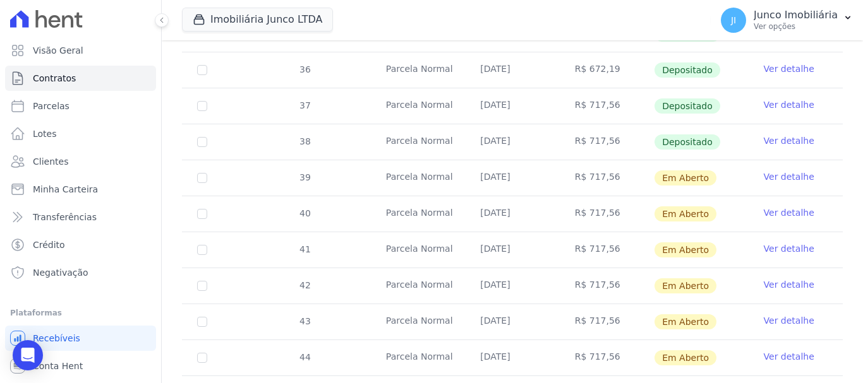
click at [774, 243] on link "Ver detalhe" at bounding box center [789, 249] width 51 height 13
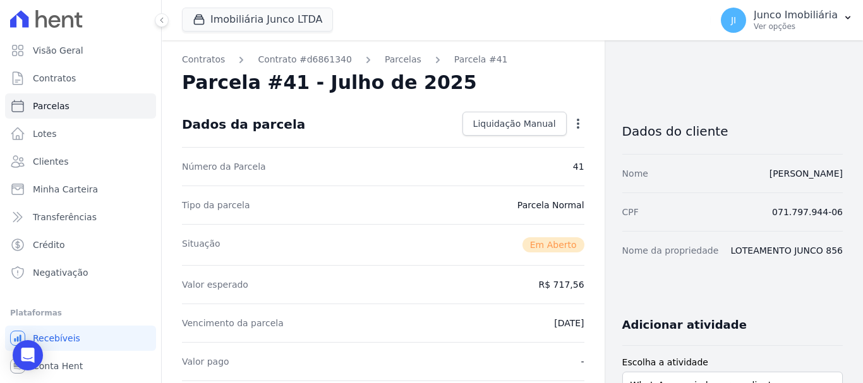
click at [577, 124] on icon "button" at bounding box center [578, 124] width 3 height 10
click at [499, 147] on link "Alterar" at bounding box center [523, 140] width 111 height 23
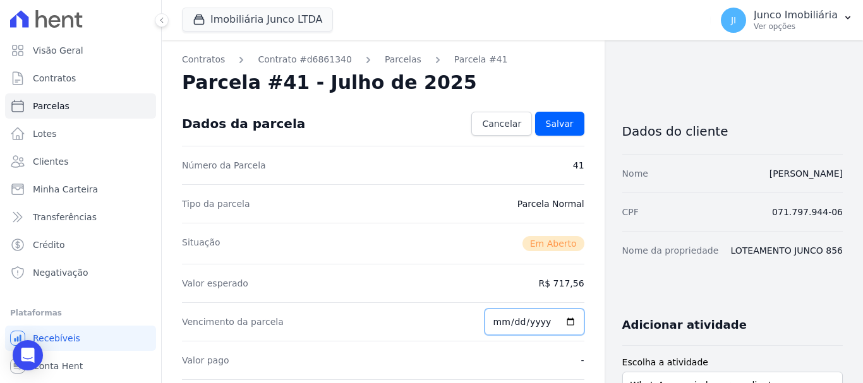
click at [565, 322] on input "[DATE]" at bounding box center [534, 322] width 100 height 27
type input "[DATE]"
click at [558, 124] on span "Salvar" at bounding box center [560, 123] width 28 height 13
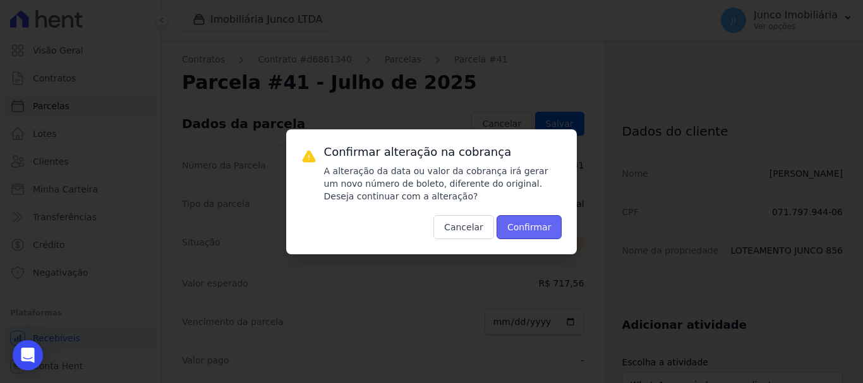
click at [536, 229] on button "Confirmar" at bounding box center [529, 227] width 66 height 24
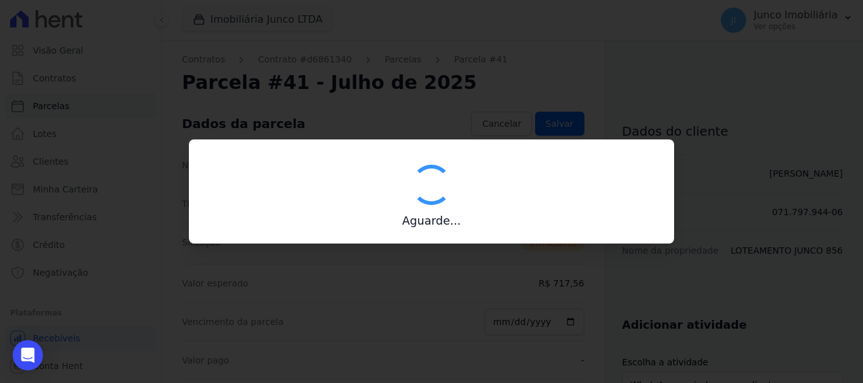
type input "00190000090335103300000547771170711380000071756"
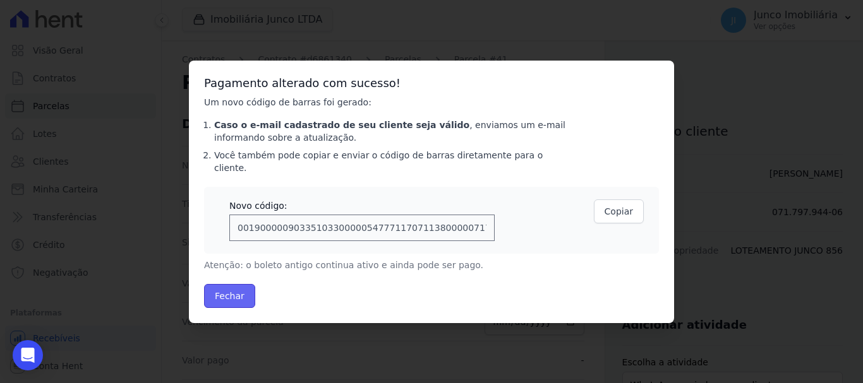
click at [231, 289] on button "Fechar" at bounding box center [229, 296] width 51 height 24
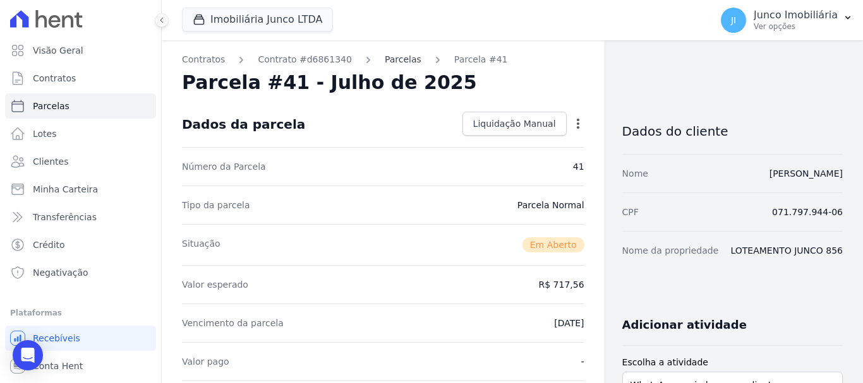
click at [387, 64] on link "Parcelas" at bounding box center [403, 59] width 37 height 13
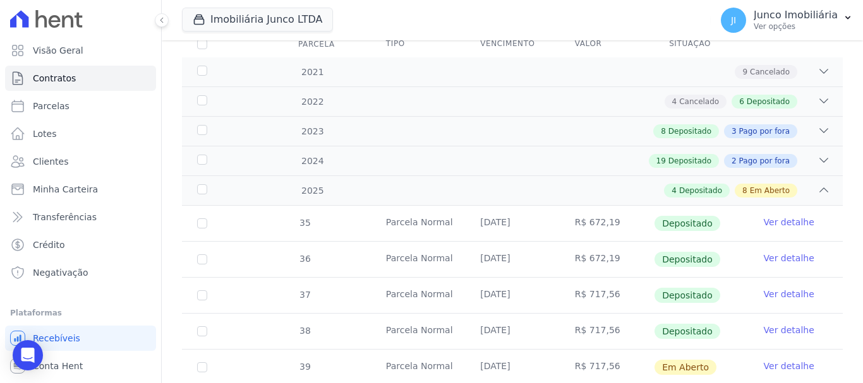
scroll to position [379, 0]
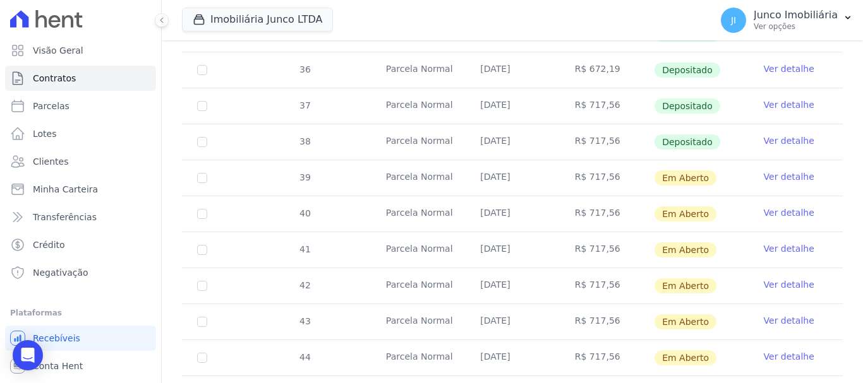
click at [772, 279] on link "Ver detalhe" at bounding box center [789, 285] width 51 height 13
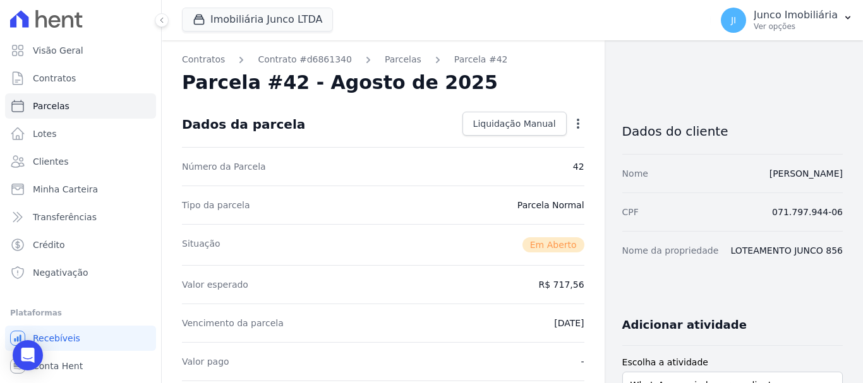
click at [572, 121] on icon "button" at bounding box center [578, 123] width 13 height 13
click at [494, 139] on link "Alterar" at bounding box center [523, 140] width 111 height 23
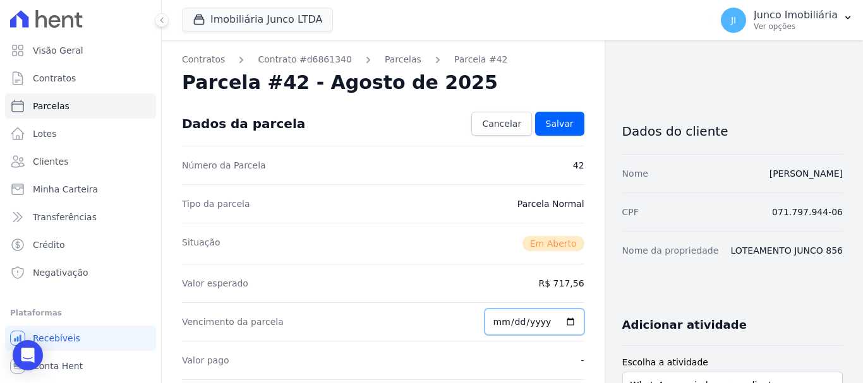
click at [561, 319] on input "[DATE]" at bounding box center [534, 322] width 100 height 27
type input "[DATE]"
click at [560, 126] on span "Salvar" at bounding box center [560, 123] width 28 height 13
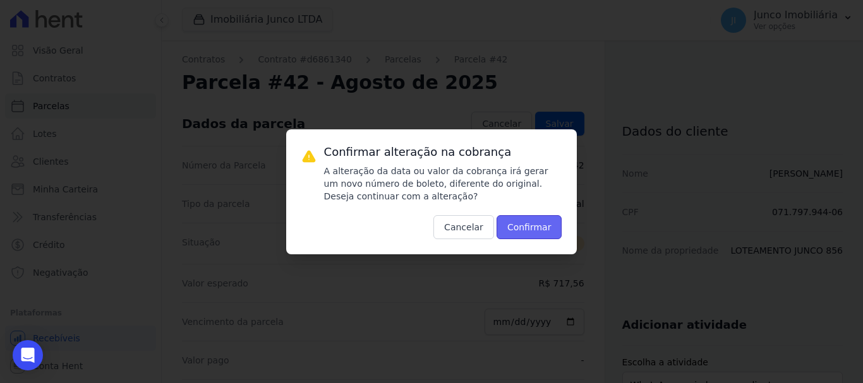
click at [546, 229] on button "Confirmar" at bounding box center [529, 227] width 66 height 24
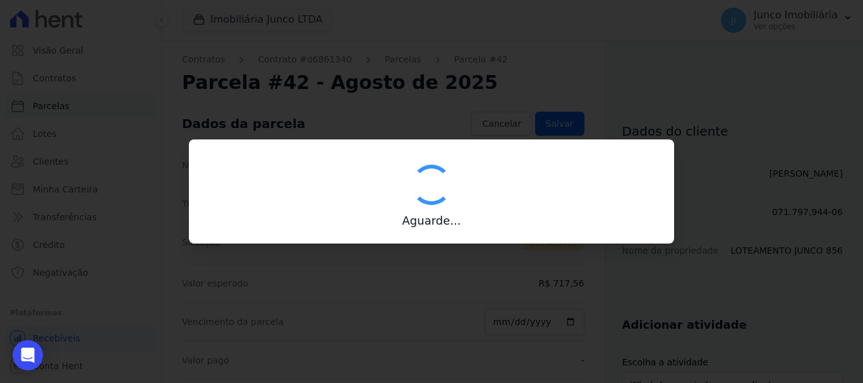
type input "00190000090335103300000547772178211690000071756"
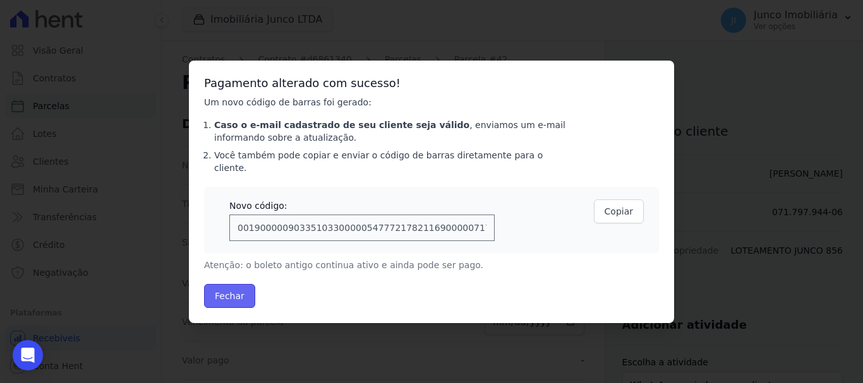
click at [229, 289] on button "Fechar" at bounding box center [229, 296] width 51 height 24
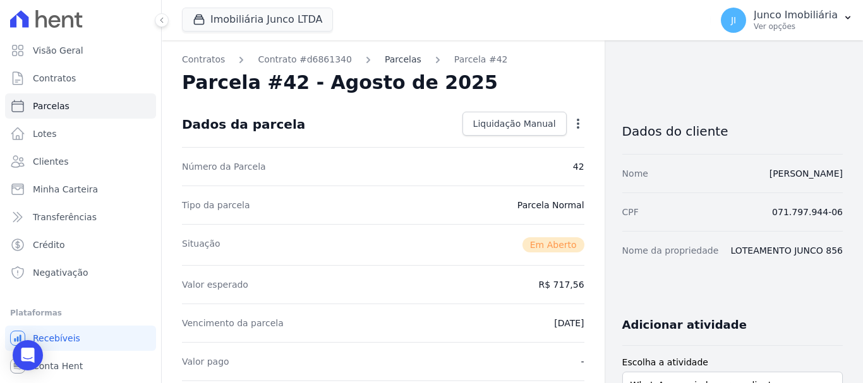
click at [393, 61] on link "Parcelas" at bounding box center [403, 59] width 37 height 13
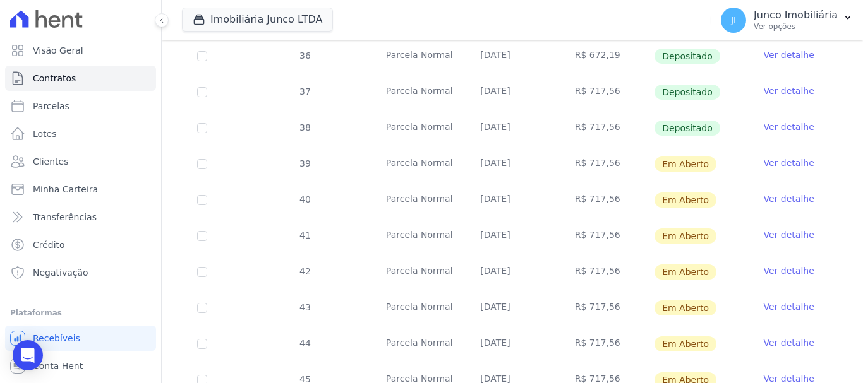
scroll to position [505, 0]
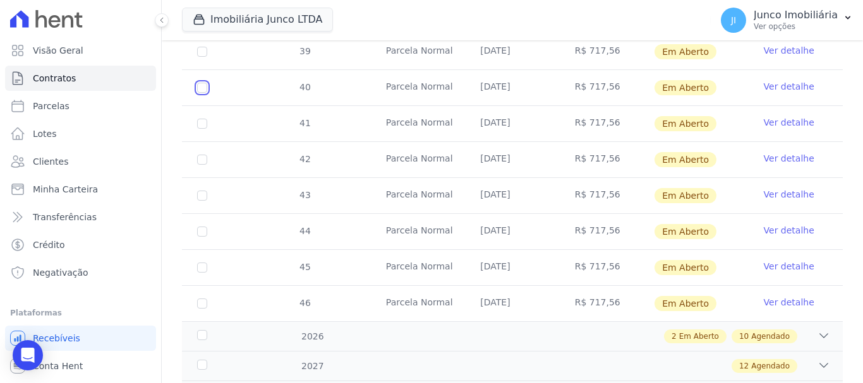
click at [201, 57] on input "checkbox" at bounding box center [202, 52] width 10 height 10
checkbox input "true"
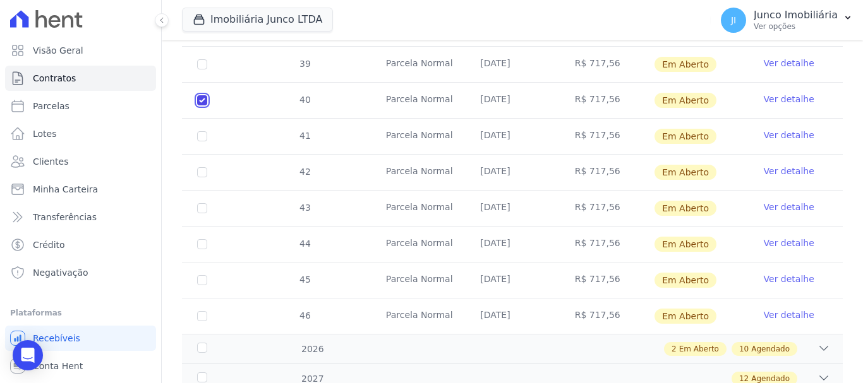
scroll to position [515, 0]
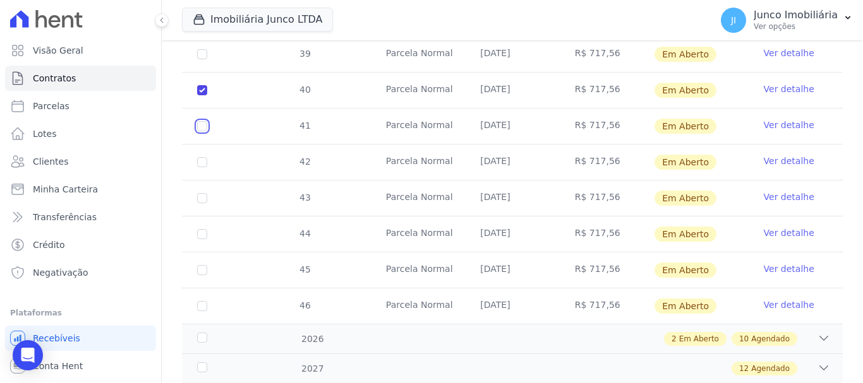
click at [206, 59] on input "checkbox" at bounding box center [202, 54] width 10 height 10
checkbox input "true"
click at [200, 59] on input "checkbox" at bounding box center [202, 54] width 10 height 10
checkbox input "true"
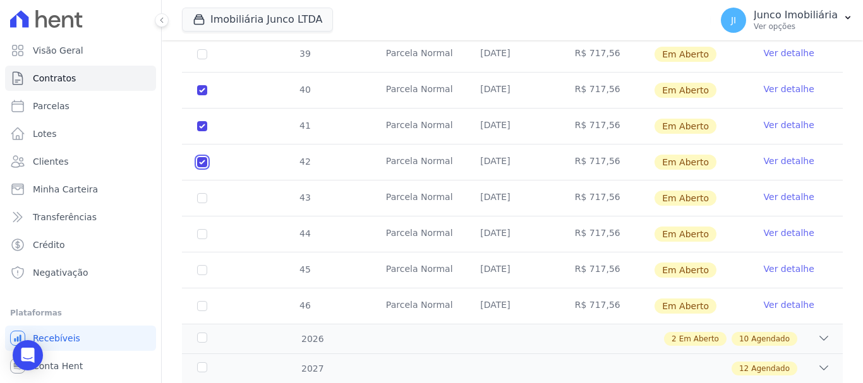
checkbox input "true"
click at [779, 191] on link "Ver detalhe" at bounding box center [789, 197] width 51 height 13
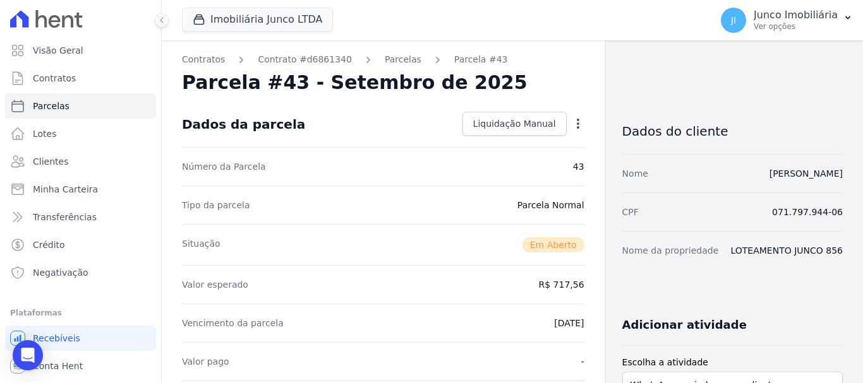
click at [573, 124] on icon "button" at bounding box center [578, 123] width 13 height 13
click at [484, 143] on link "Alterar" at bounding box center [523, 140] width 111 height 23
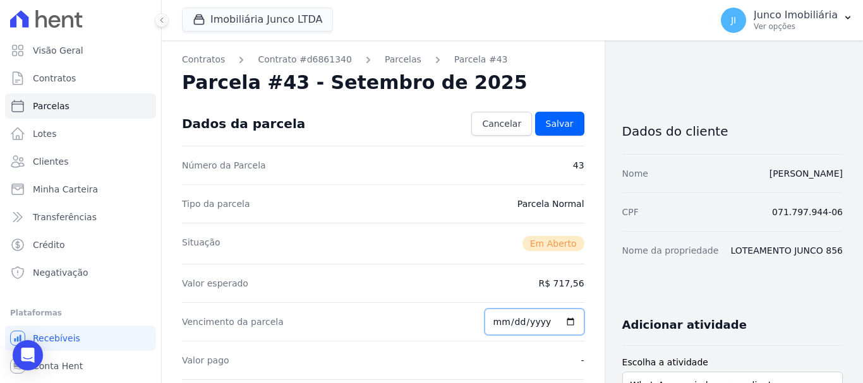
click at [566, 322] on input "2025-09-10" at bounding box center [534, 322] width 100 height 27
type input "2025-10-01"
click at [564, 121] on span "Salvar" at bounding box center [560, 123] width 28 height 13
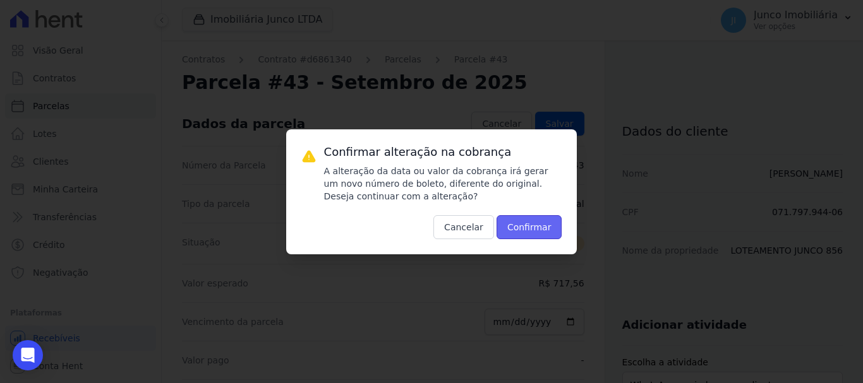
click at [532, 227] on button "Confirmar" at bounding box center [529, 227] width 66 height 24
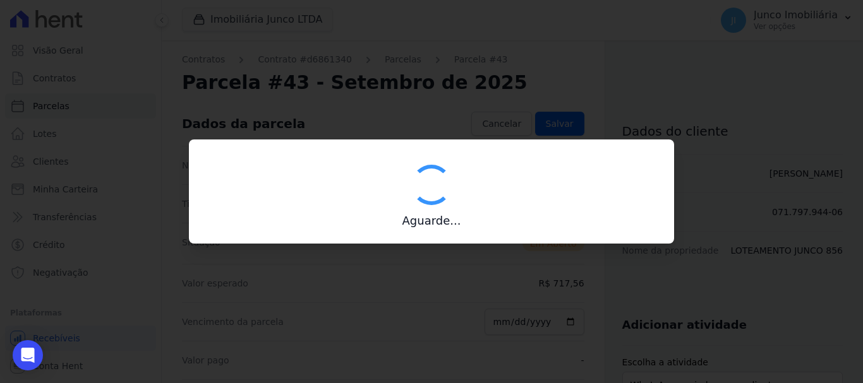
type input "00190000090335103300000547773176612000000071756"
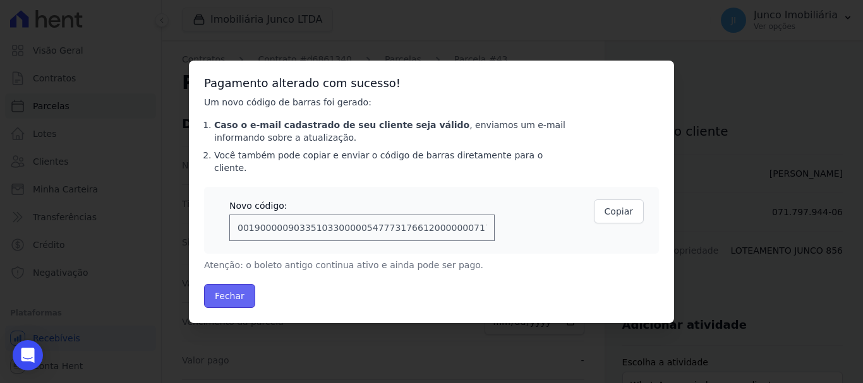
click at [232, 288] on button "Fechar" at bounding box center [229, 296] width 51 height 24
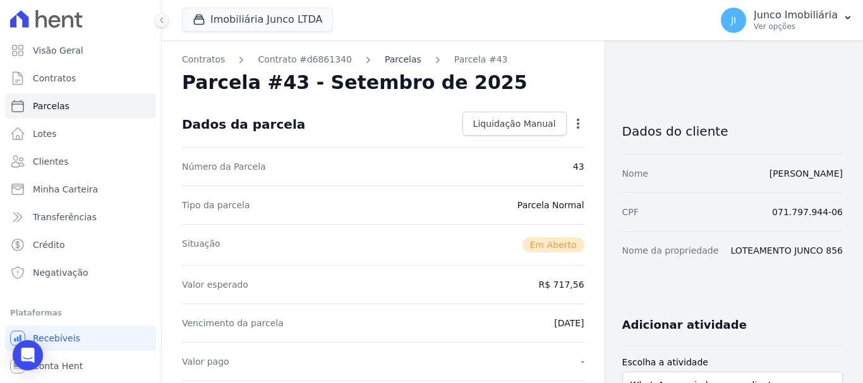
click at [386, 62] on link "Parcelas" at bounding box center [403, 59] width 37 height 13
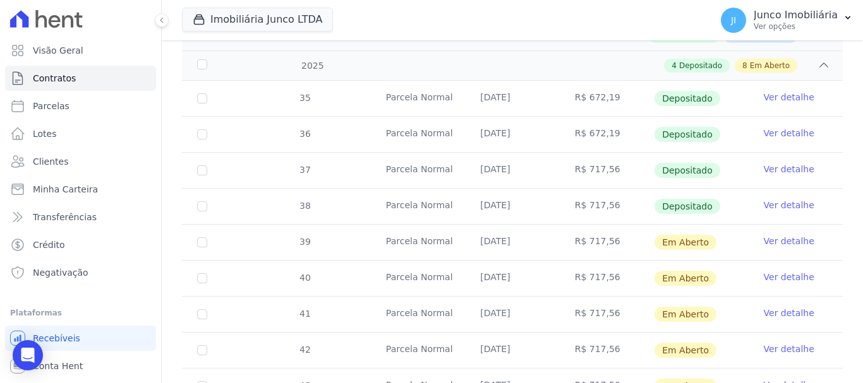
scroll to position [379, 0]
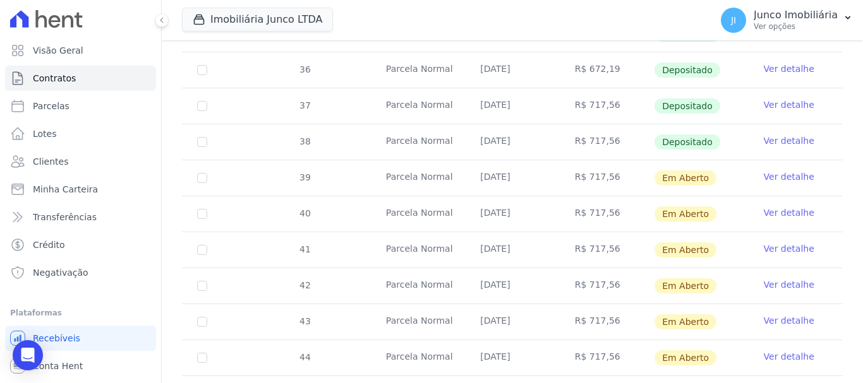
click at [772, 315] on link "Ver detalhe" at bounding box center [789, 321] width 51 height 13
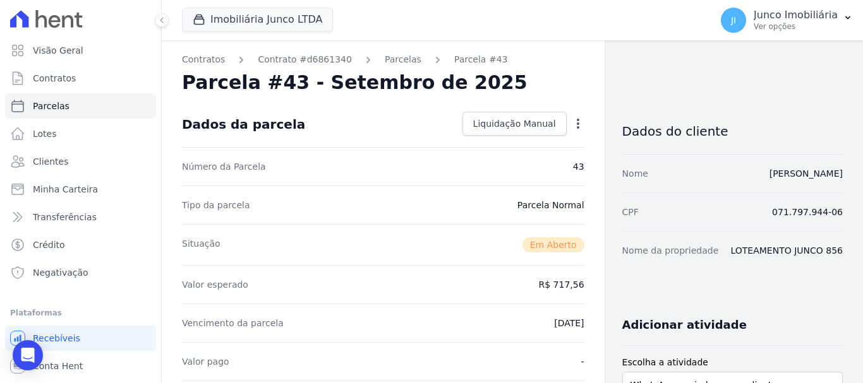
click at [574, 119] on icon "button" at bounding box center [578, 123] width 13 height 13
click at [493, 140] on link "Alterar" at bounding box center [523, 140] width 111 height 23
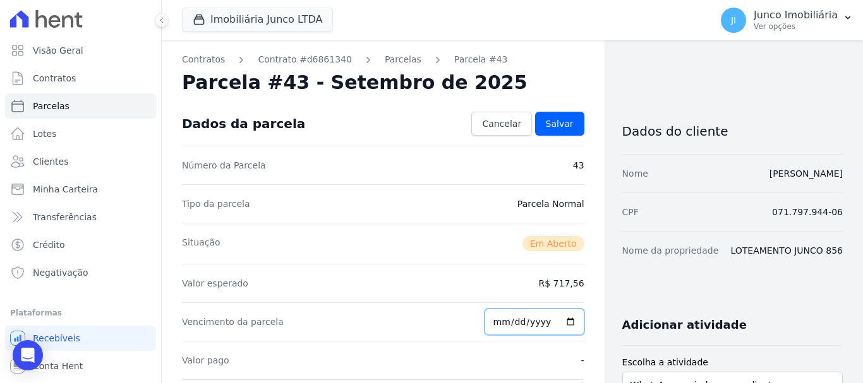
click at [566, 321] on input "2025-10-01" at bounding box center [534, 322] width 100 height 27
type input "2025-09-10"
click at [558, 121] on span "Salvar" at bounding box center [560, 123] width 28 height 13
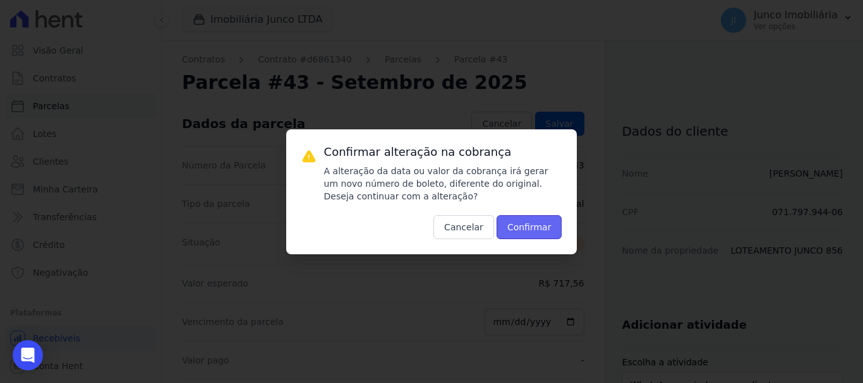
click at [539, 227] on button "Confirmar" at bounding box center [529, 227] width 66 height 24
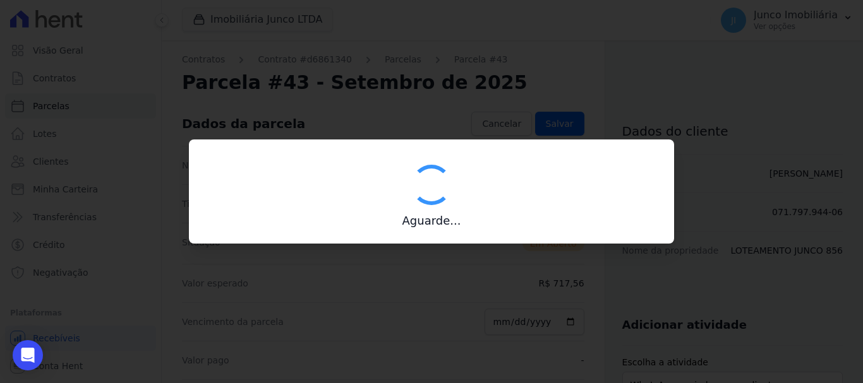
type input "00190000090335103300000547773176612000000071756"
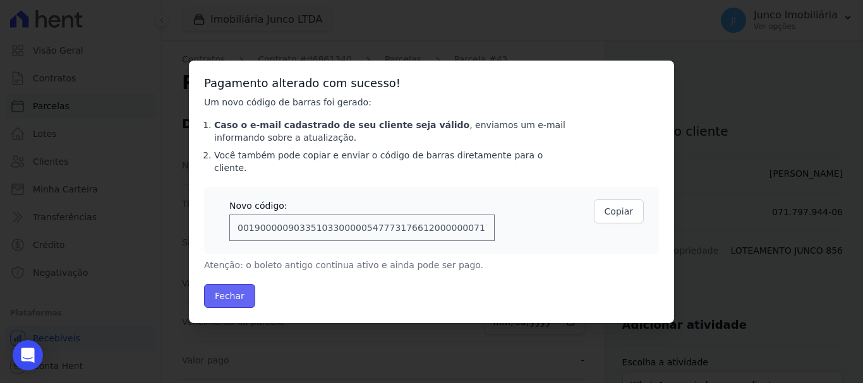
click at [238, 286] on button "Fechar" at bounding box center [229, 296] width 51 height 24
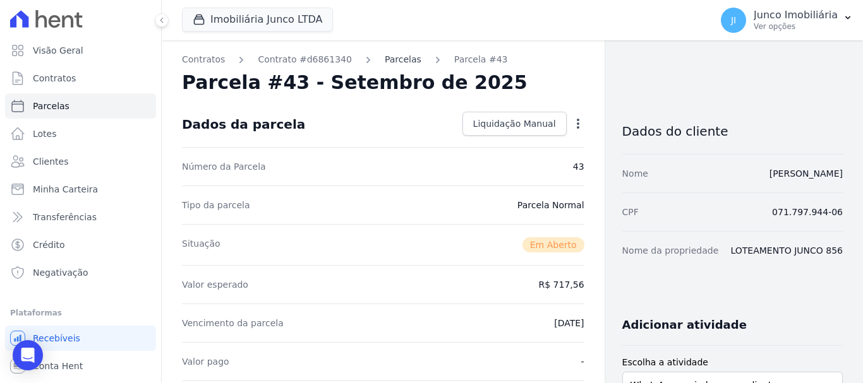
click at [388, 65] on link "Parcelas" at bounding box center [403, 59] width 37 height 13
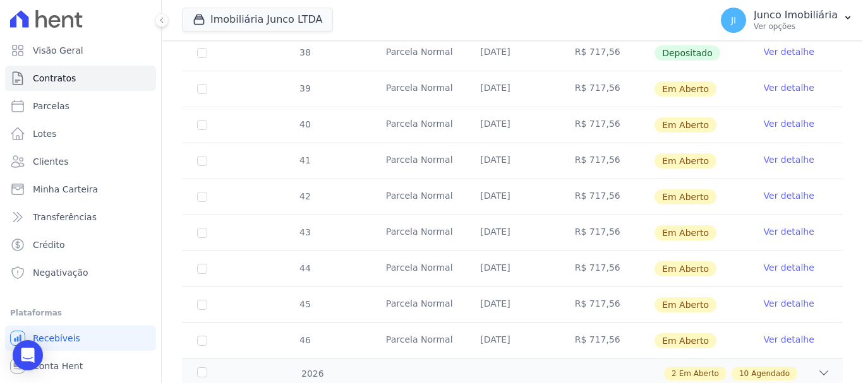
scroll to position [442, 0]
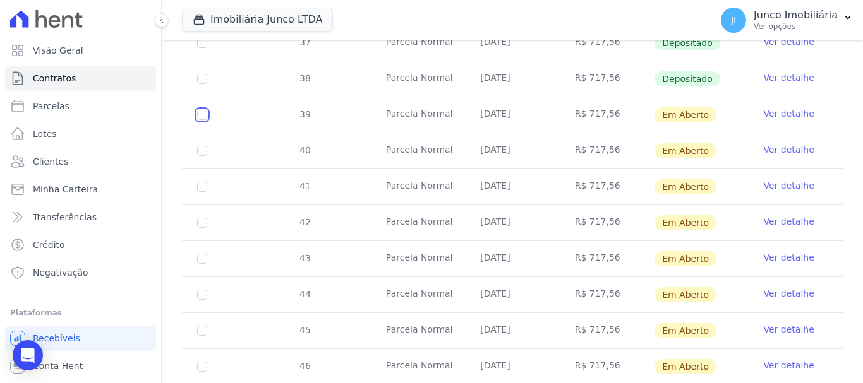
click at [203, 110] on input "checkbox" at bounding box center [202, 115] width 10 height 10
checkbox input "true"
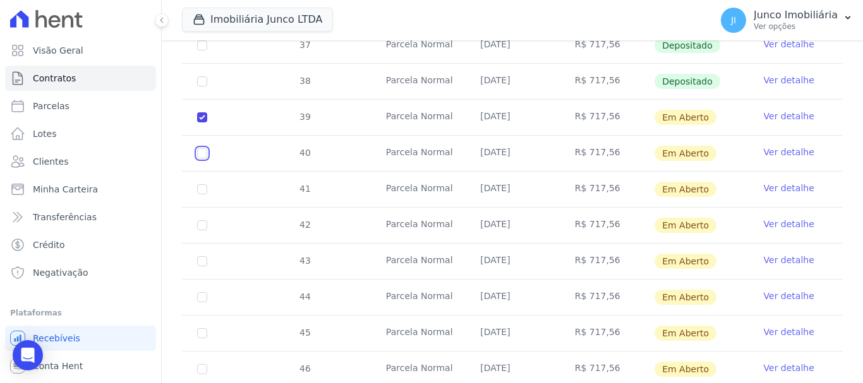
click at [207, 123] on input "checkbox" at bounding box center [202, 117] width 10 height 10
checkbox input "true"
click at [204, 123] on input "checkbox" at bounding box center [202, 117] width 10 height 10
checkbox input "true"
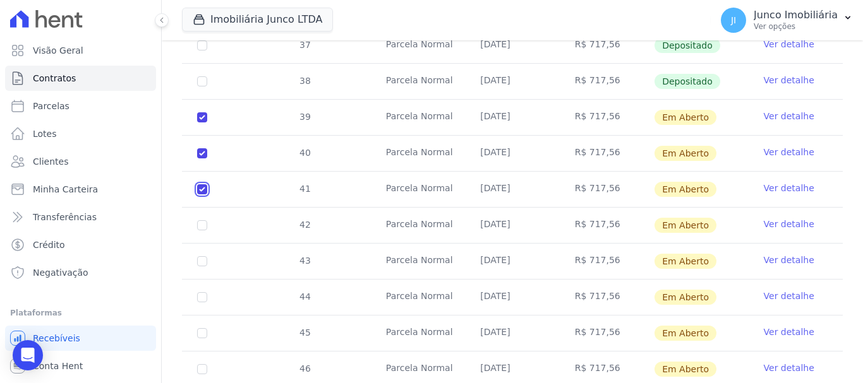
checkbox input "true"
click at [202, 123] on input "checkbox" at bounding box center [202, 117] width 10 height 10
checkbox input "true"
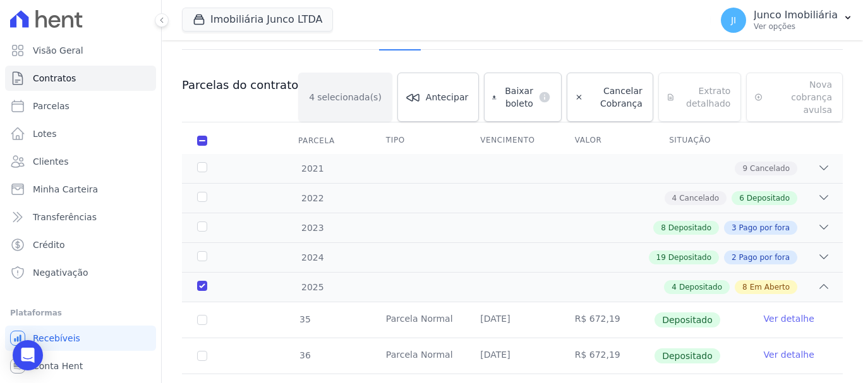
scroll to position [73, 0]
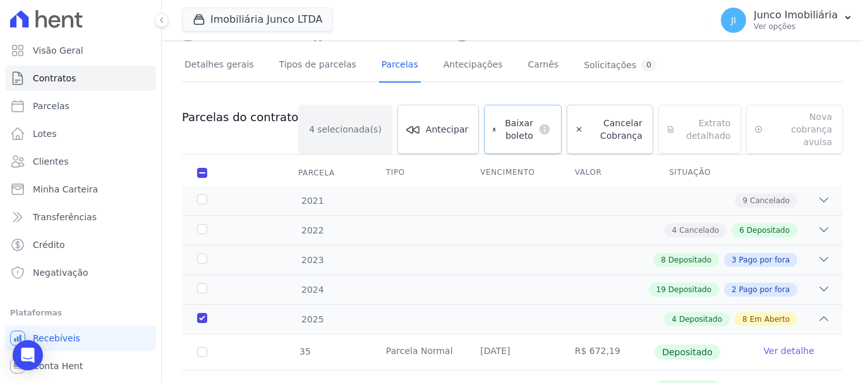
click at [506, 122] on span "Baixar boleto" at bounding box center [517, 129] width 32 height 25
